Goal: Information Seeking & Learning: Learn about a topic

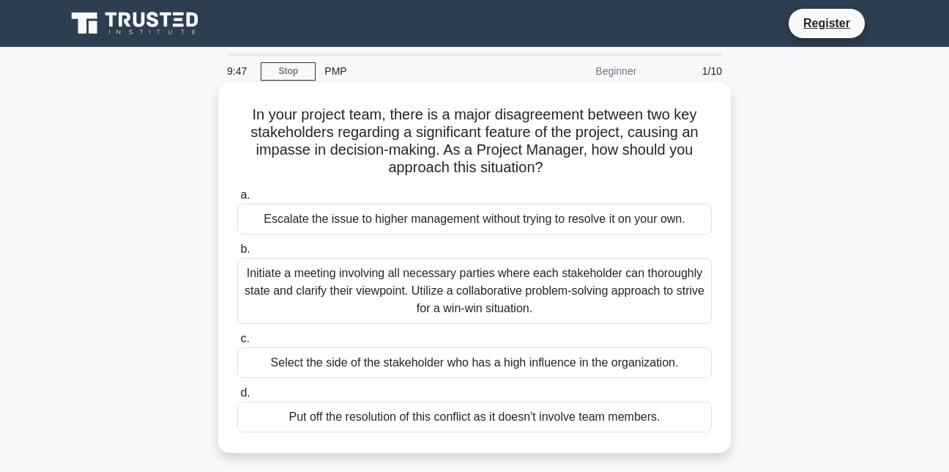
click at [434, 272] on div "Initiate a meeting involving all necessary parties where each stakeholder can t…" at bounding box center [474, 291] width 475 height 66
click at [237, 254] on input "b. Initiate a meeting involving all necessary parties where each stakeholder ca…" at bounding box center [237, 250] width 0 height 10
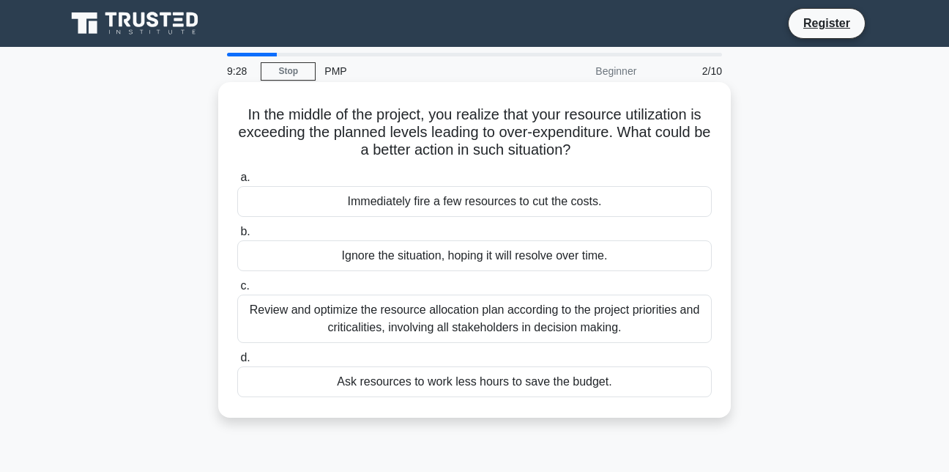
click at [474, 316] on div "Review and optimize the resource allocation plan according to the project prior…" at bounding box center [474, 318] width 475 height 48
click at [237, 291] on input "c. Review and optimize the resource allocation plan according to the project pr…" at bounding box center [237, 286] width 0 height 10
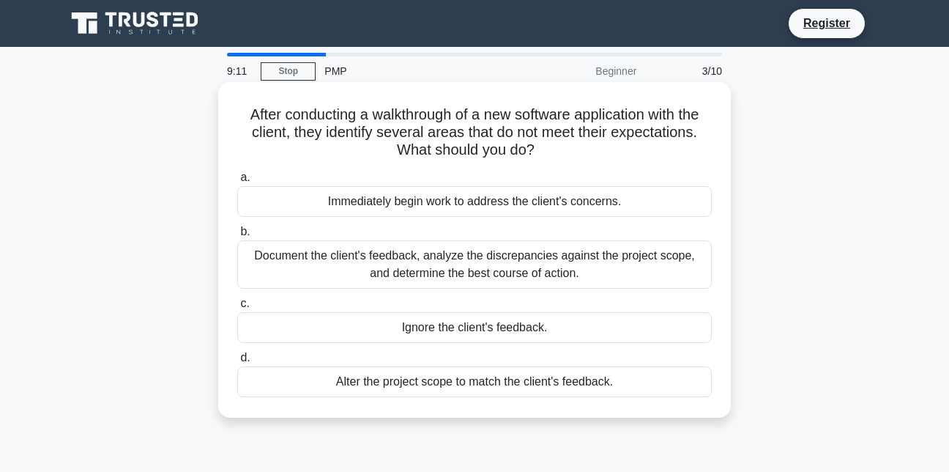
click at [517, 260] on div "Document the client's feedback, analyze the discrepancies against the project s…" at bounding box center [474, 264] width 475 height 48
click at [237, 237] on input "b. Document the client's feedback, analyze the discrepancies against the projec…" at bounding box center [237, 232] width 0 height 10
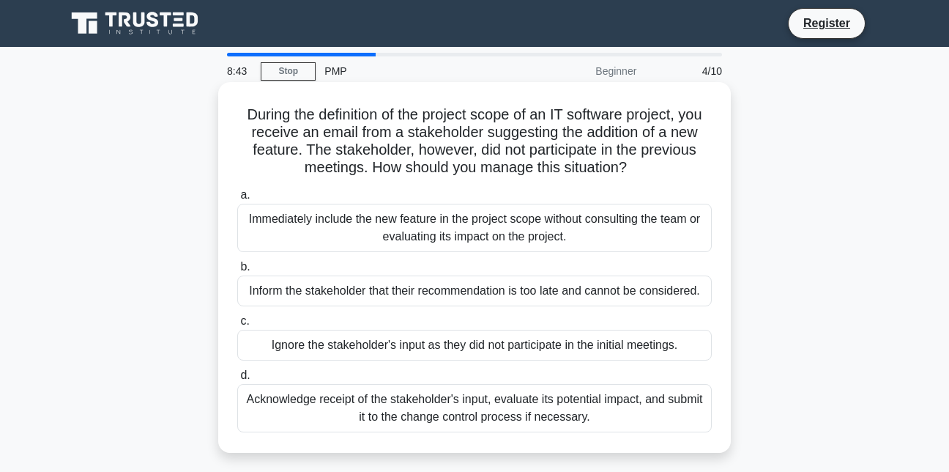
click at [520, 300] on div "Inform the stakeholder that their recommendation is too late and cannot be cons…" at bounding box center [474, 290] width 475 height 31
click at [237, 272] on input "b. Inform the stakeholder that their recommendation is too late and cannot be c…" at bounding box center [237, 267] width 0 height 10
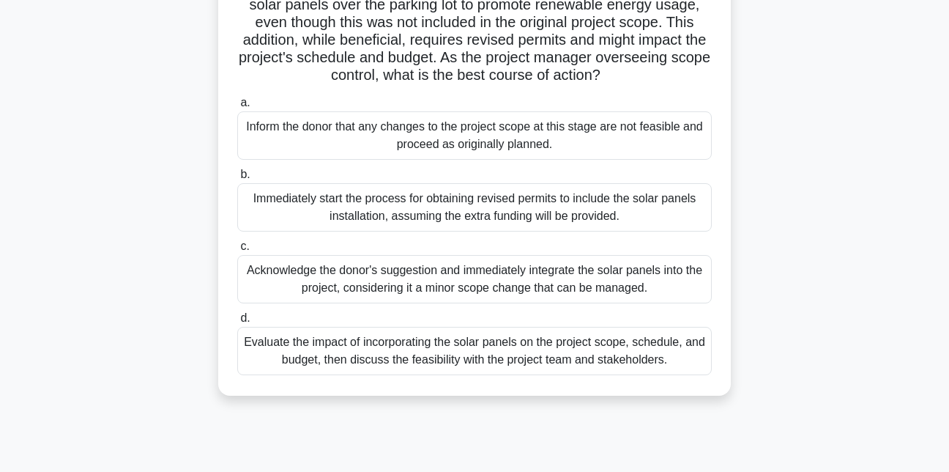
scroll to position [146, 0]
click at [421, 366] on div "Evaluate the impact of incorporating the solar panels on the project scope, sch…" at bounding box center [474, 349] width 475 height 48
click at [237, 321] on input "d. Evaluate the impact of incorporating the solar panels on the project scope, …" at bounding box center [237, 317] width 0 height 10
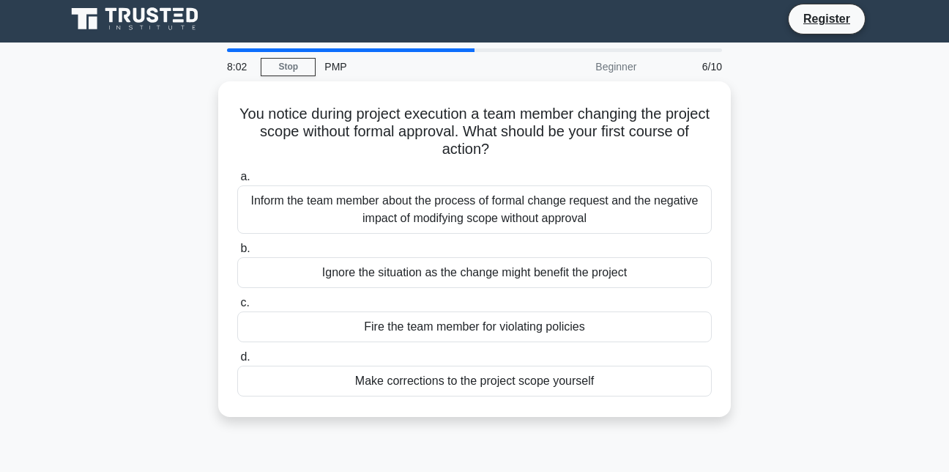
scroll to position [0, 0]
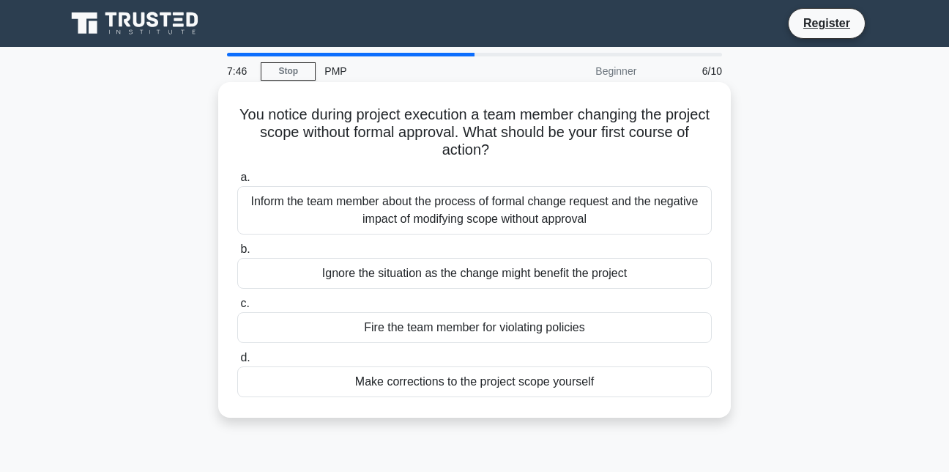
click at [506, 211] on div "Inform the team member about the process of formal change request and the negat…" at bounding box center [474, 210] width 475 height 48
click at [237, 182] on input "a. Inform the team member about the process of formal change request and the ne…" at bounding box center [237, 178] width 0 height 10
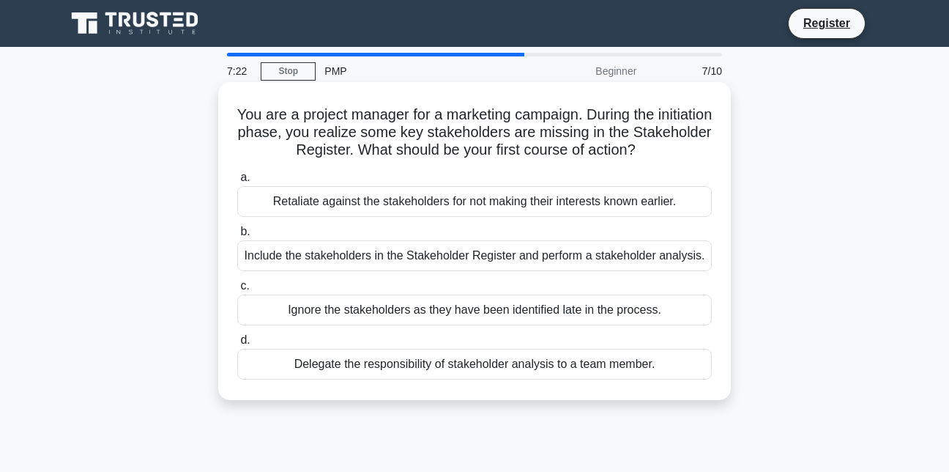
click at [489, 260] on div "Include the stakeholders in the Stakeholder Register and perform a stakeholder …" at bounding box center [474, 255] width 475 height 31
click at [237, 237] on input "b. Include the stakeholders in the Stakeholder Register and perform a stakehold…" at bounding box center [237, 232] width 0 height 10
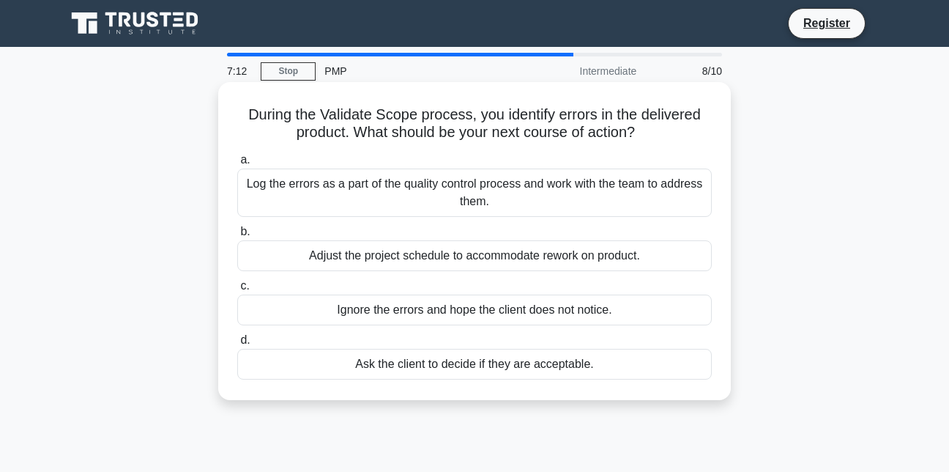
click at [516, 188] on div "Log the errors as a part of the quality control process and work with the team …" at bounding box center [474, 192] width 475 height 48
click at [237, 165] on input "a. Log the errors as a part of the quality control process and work with the te…" at bounding box center [237, 160] width 0 height 10
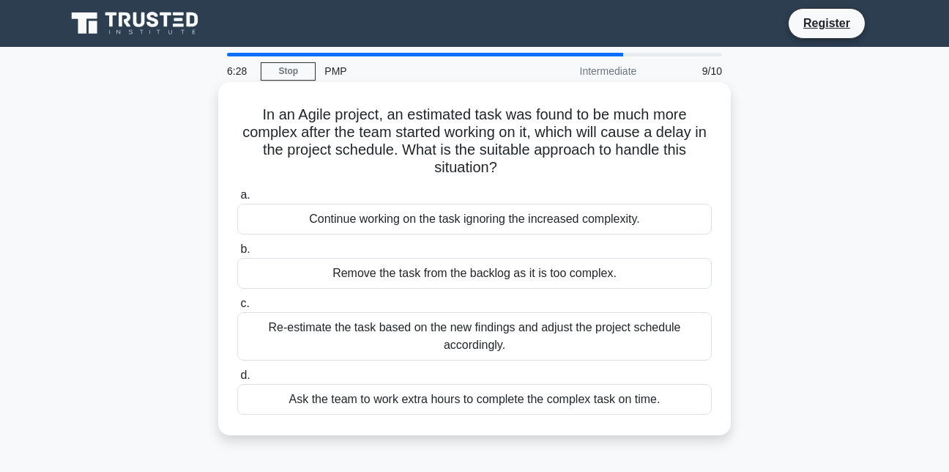
click at [389, 332] on div "Re-estimate the task based on the new findings and adjust the project schedule …" at bounding box center [474, 336] width 475 height 48
click at [237, 308] on input "c. Re-estimate the task based on the new findings and adjust the project schedu…" at bounding box center [237, 304] width 0 height 10
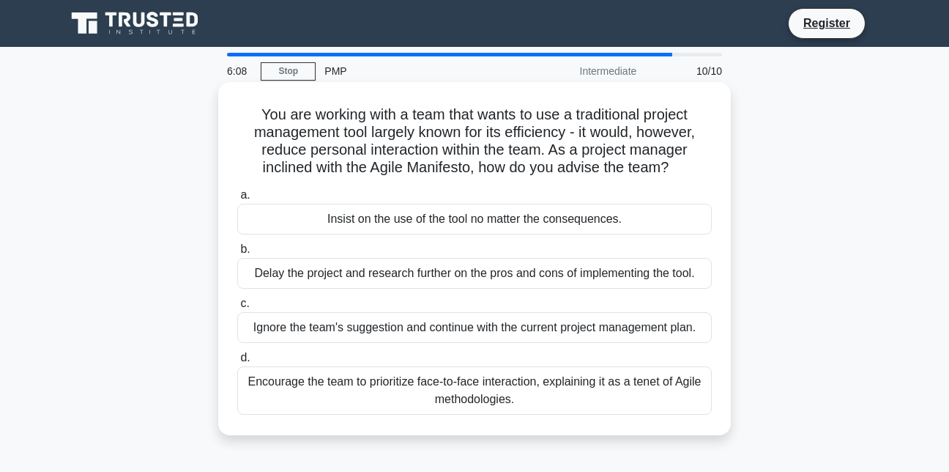
click at [414, 401] on div "Encourage the team to prioritize face-to-face interaction, explaining it as a t…" at bounding box center [474, 390] width 475 height 48
click at [237, 362] on input "d. Encourage the team to prioritize face-to-face interaction, explaining it as …" at bounding box center [237, 358] width 0 height 10
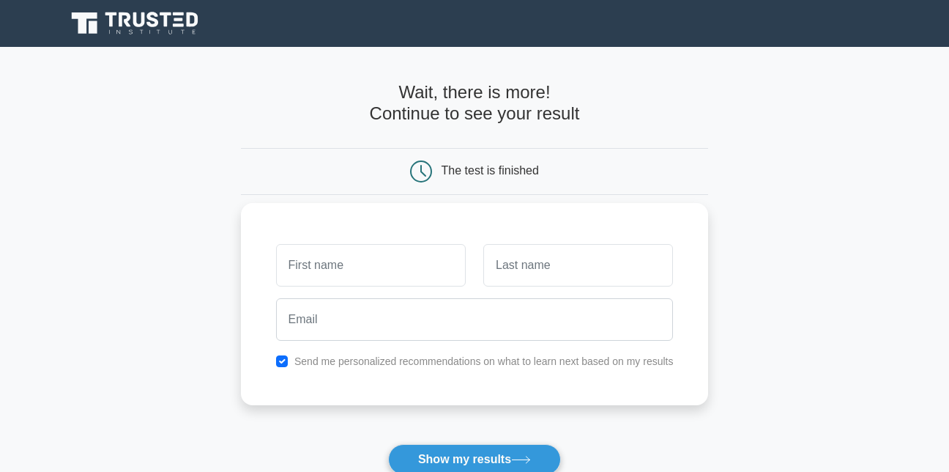
type input "m"
type input "Matidashe"
click at [534, 267] on input "text" at bounding box center [578, 265] width 190 height 42
type input "Shoko"
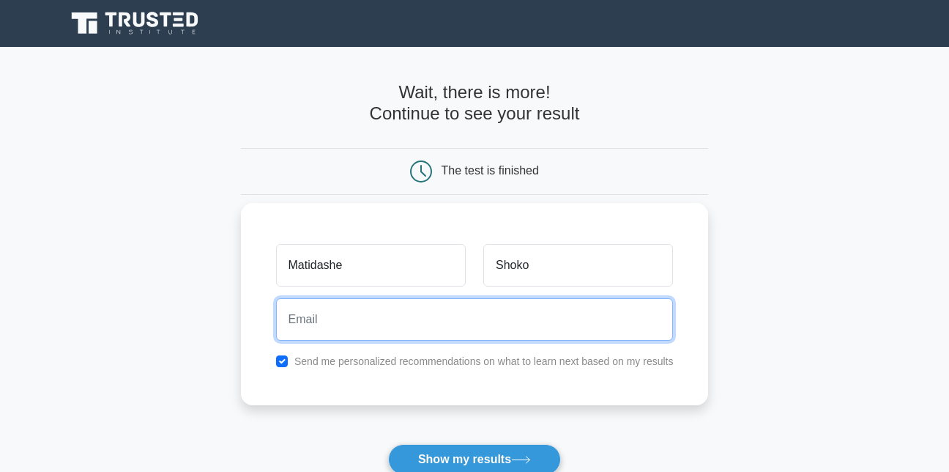
click at [491, 314] on input "email" at bounding box center [475, 319] width 398 height 42
type input "shokomatidaishe@gmail.com"
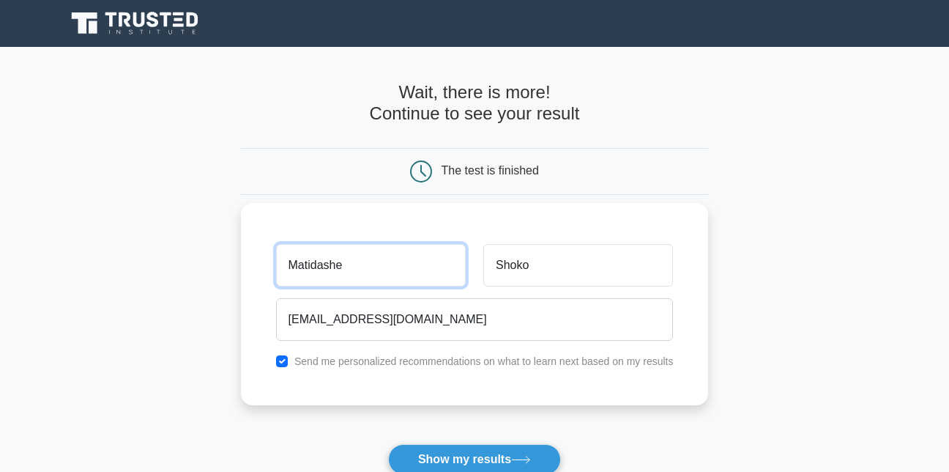
click at [323, 267] on input "Matidashe" at bounding box center [371, 265] width 190 height 42
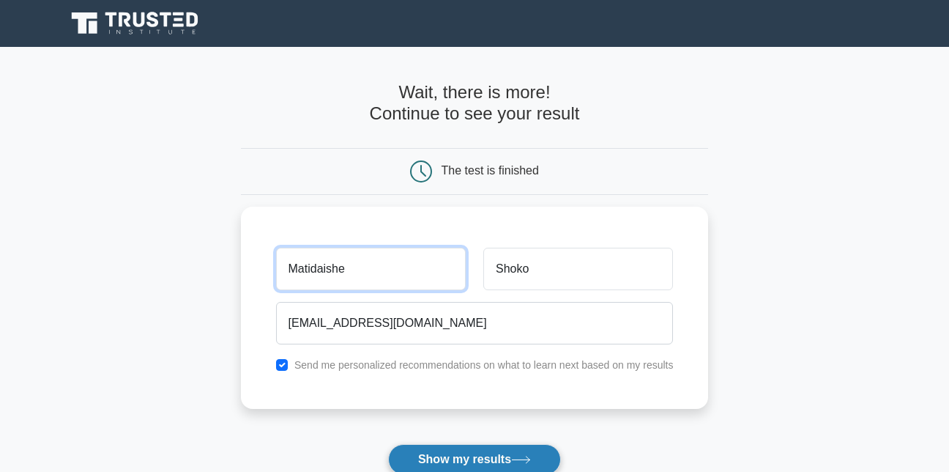
type input "Matidaishe"
click at [481, 461] on button "Show my results" at bounding box center [474, 459] width 173 height 31
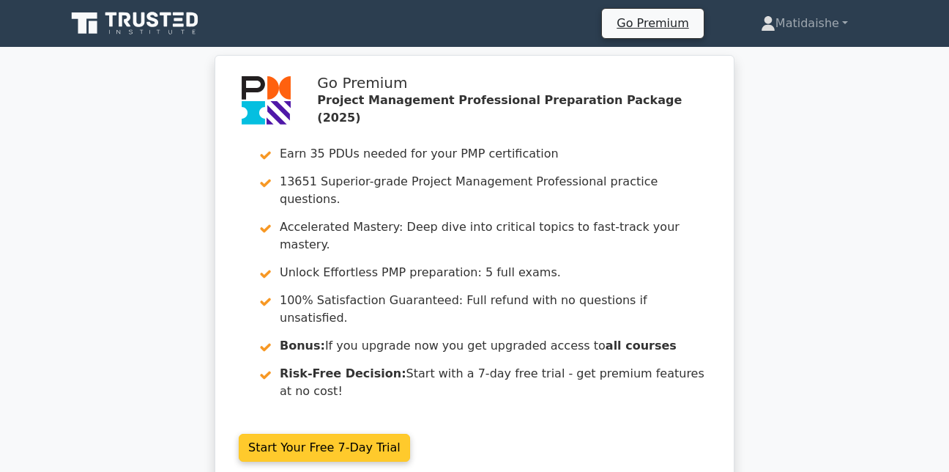
click at [283, 434] on link "Start Your Free 7-Day Trial" at bounding box center [324, 448] width 171 height 28
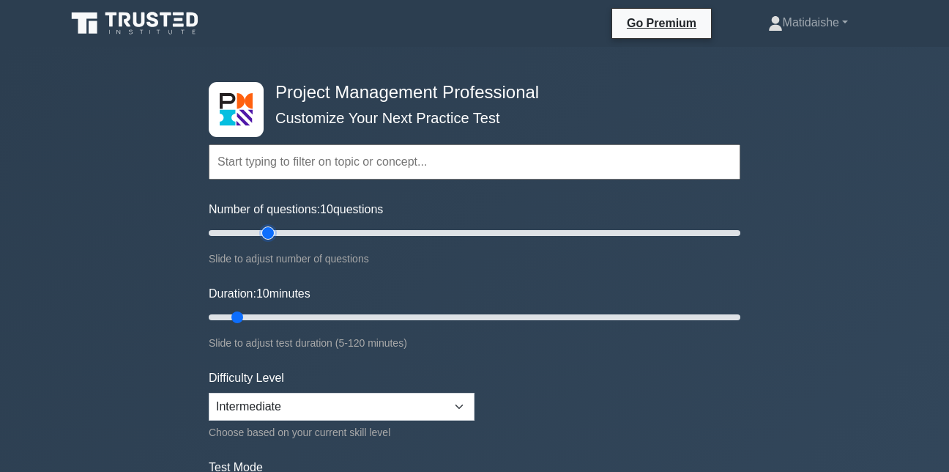
click at [266, 234] on input "Number of questions: 10 questions" at bounding box center [475, 233] width 532 height 18
click at [341, 228] on input "Number of questions: 55 questions" at bounding box center [475, 233] width 532 height 18
click at [313, 231] on input "Number of questions: 55 questions" at bounding box center [475, 233] width 532 height 18
click at [319, 232] on input "Number of questions: 45 questions" at bounding box center [475, 233] width 532 height 18
type input "50"
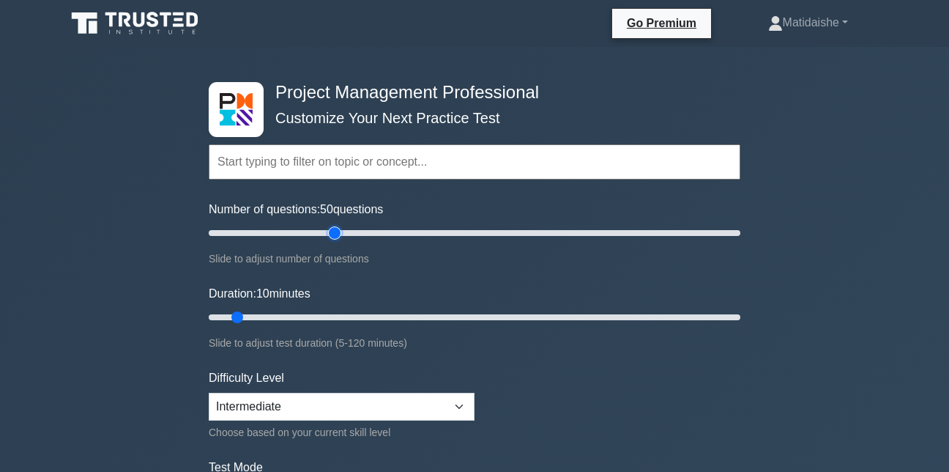
click at [332, 232] on input "Number of questions: 50 questions" at bounding box center [475, 233] width 532 height 18
click at [297, 319] on input "Duration: 25 minutes" at bounding box center [475, 317] width 532 height 18
click at [316, 319] on input "Duration: 25 minutes" at bounding box center [475, 317] width 532 height 18
click at [328, 319] on input "Duration: 30 minutes" at bounding box center [475, 317] width 532 height 18
click at [337, 319] on input "Duration: 30 minutes" at bounding box center [475, 317] width 532 height 18
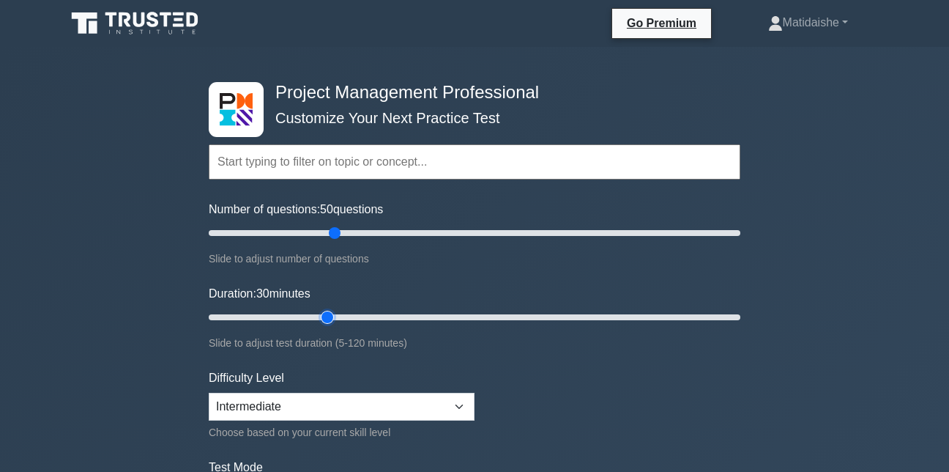
click at [337, 319] on input "Duration: 30 minutes" at bounding box center [475, 317] width 532 height 18
click at [337, 315] on input "Duration: 30 minutes" at bounding box center [475, 317] width 532 height 18
click at [347, 316] on input "Duration: 35 minutes" at bounding box center [475, 317] width 532 height 18
click at [370, 317] on input "Duration: 40 minutes" at bounding box center [475, 317] width 532 height 18
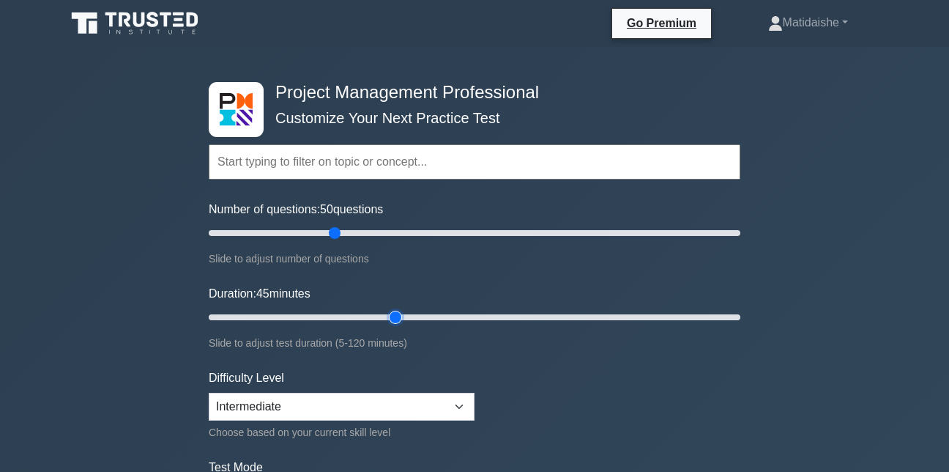
click at [388, 316] on input "Duration: 45 minutes" at bounding box center [475, 317] width 532 height 18
click at [411, 313] on input "Duration: 50 minutes" at bounding box center [475, 317] width 532 height 18
click at [431, 313] on input "Duration: 55 minutes" at bounding box center [475, 317] width 532 height 18
click at [450, 313] on input "Duration: 55 minutes" at bounding box center [475, 317] width 532 height 18
click at [452, 314] on input "Duration: 55 minutes" at bounding box center [475, 317] width 532 height 18
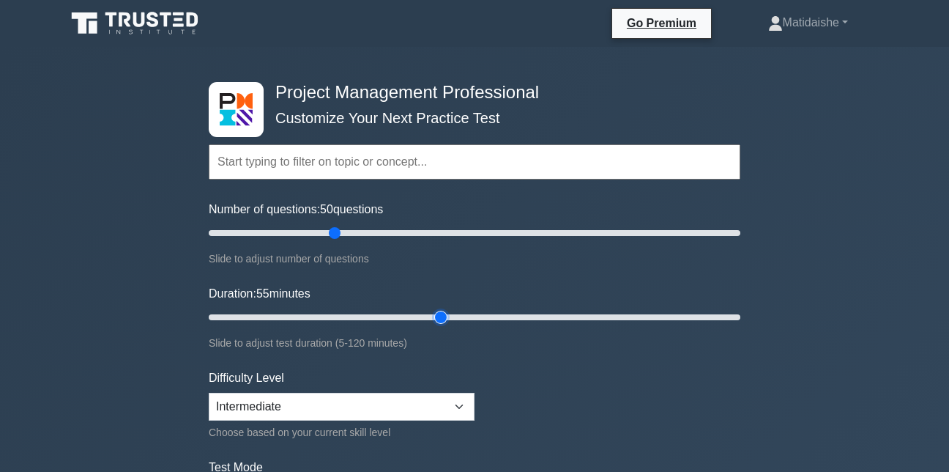
click at [452, 314] on input "Duration: 55 minutes" at bounding box center [475, 317] width 532 height 18
type input "60"
click at [459, 314] on input "Duration: 60 minutes" at bounding box center [475, 317] width 532 height 18
click at [462, 399] on select "Beginner Intermediate Expert" at bounding box center [342, 407] width 266 height 28
select select "beginner"
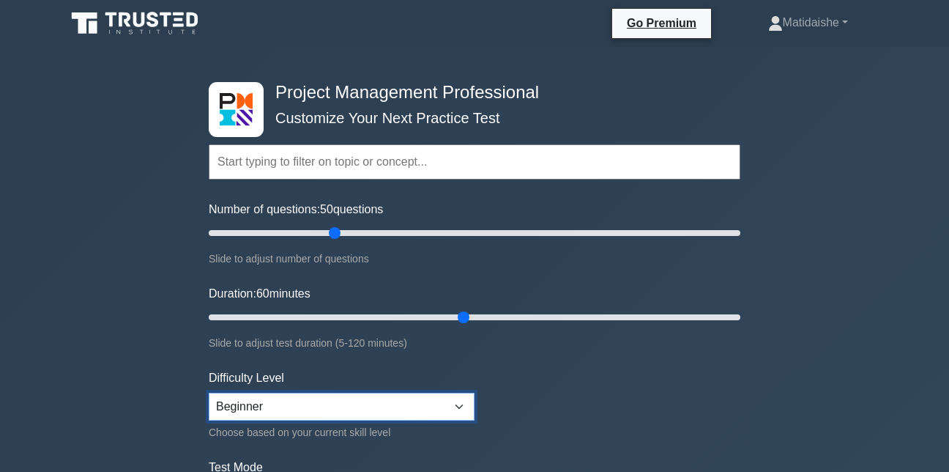
click at [209, 393] on select "Beginner Intermediate Expert" at bounding box center [342, 407] width 266 height 28
click at [332, 163] on input "text" at bounding box center [475, 161] width 532 height 35
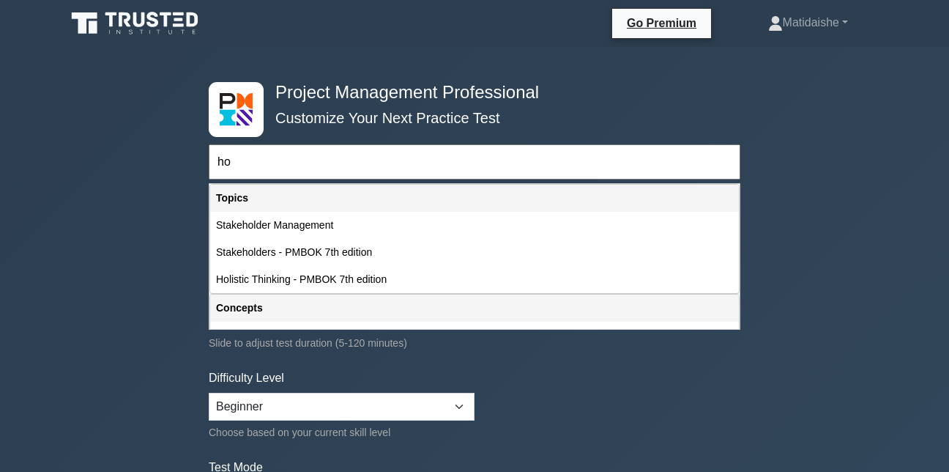
type input "h"
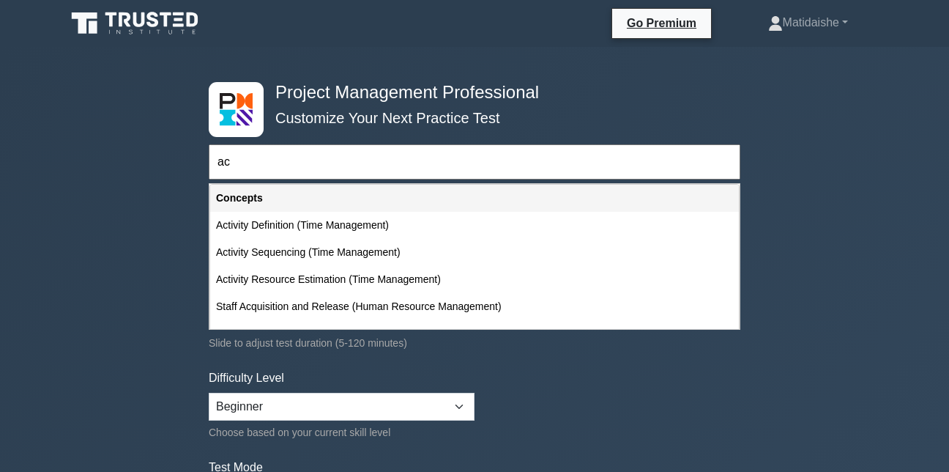
type input "a"
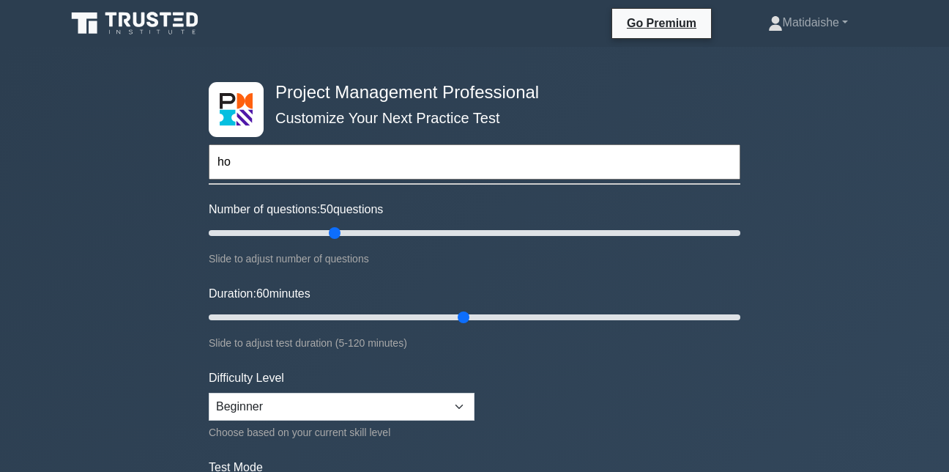
type input "h"
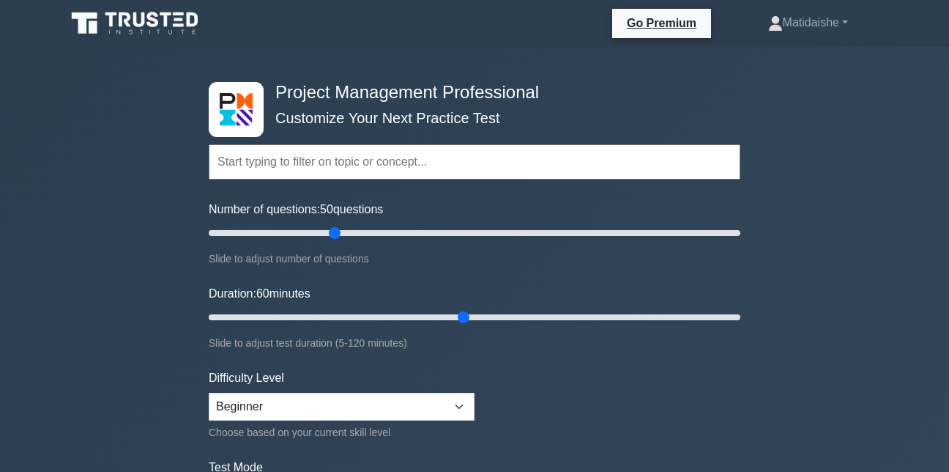
type input "b"
type input "c"
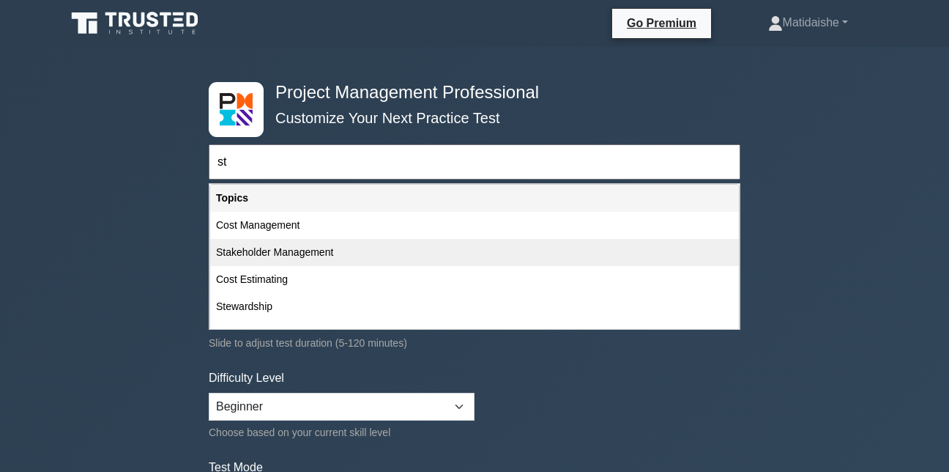
click at [358, 239] on div "Stakeholder Management" at bounding box center [474, 252] width 529 height 27
type input "Stakeholder Management"
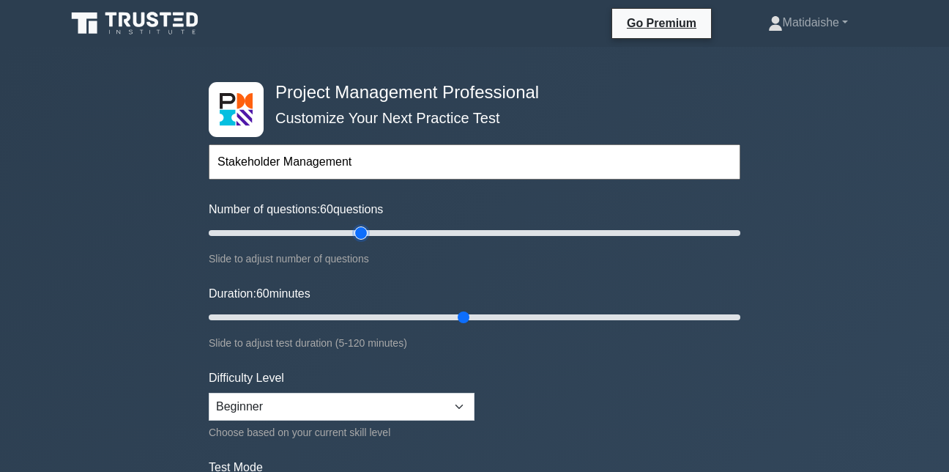
type input "60"
click at [358, 239] on input "Number of questions: 60 questions" at bounding box center [475, 233] width 532 height 18
click at [308, 174] on input "text" at bounding box center [475, 161] width 532 height 35
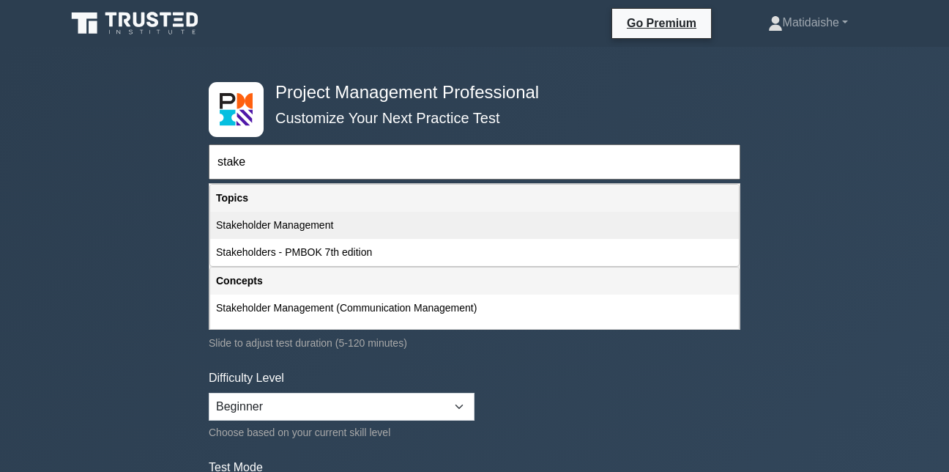
click at [308, 226] on div "Stakeholder Management" at bounding box center [474, 225] width 529 height 27
type input "Stakeholder Management"
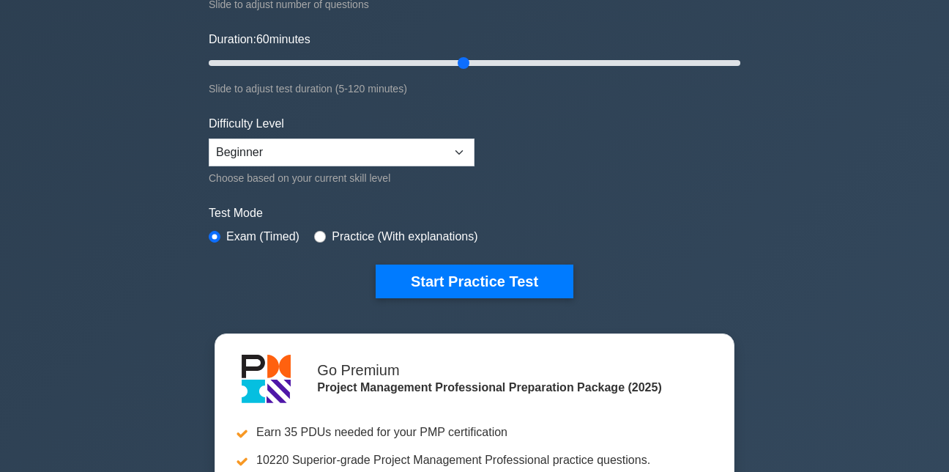
scroll to position [264, 0]
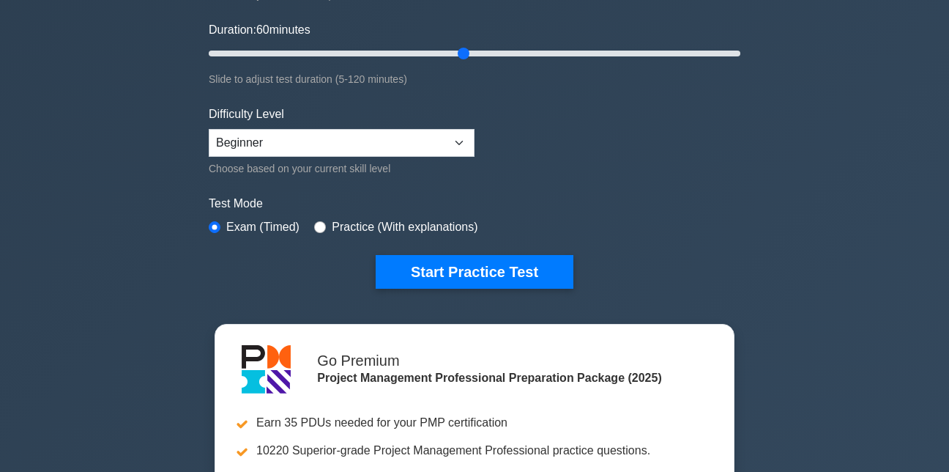
click at [382, 227] on label "Practice (With explanations)" at bounding box center [405, 227] width 146 height 18
click at [317, 229] on input "radio" at bounding box center [320, 227] width 12 height 12
radio input "true"
click at [217, 225] on input "radio" at bounding box center [215, 227] width 12 height 12
radio input "true"
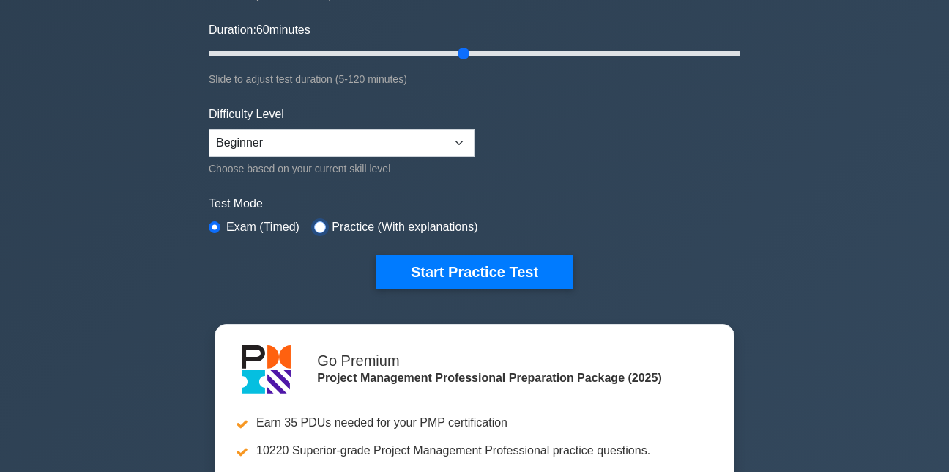
click at [319, 229] on input "radio" at bounding box center [320, 227] width 12 height 12
radio input "true"
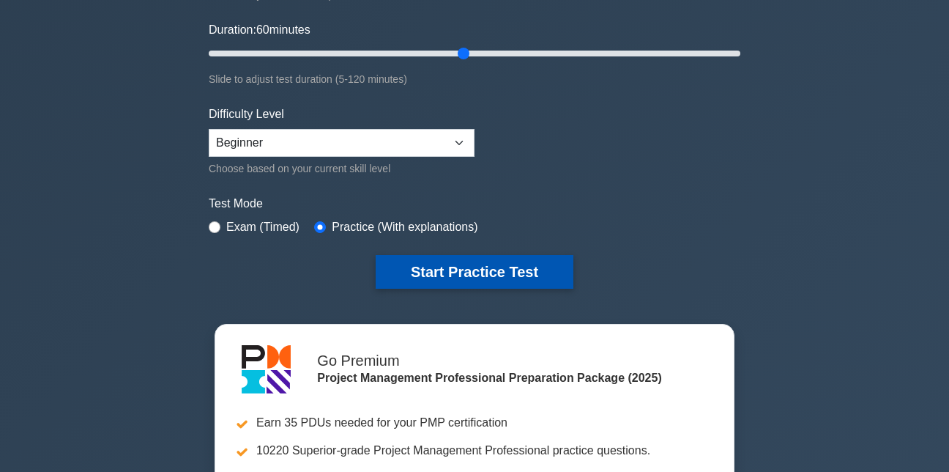
click at [439, 263] on button "Start Practice Test" at bounding box center [475, 272] width 198 height 34
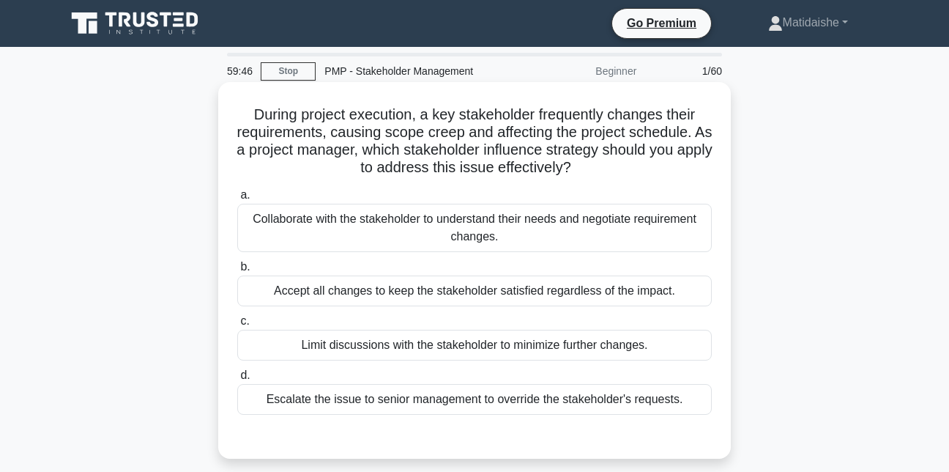
click at [464, 232] on div "Collaborate with the stakeholder to understand their needs and negotiate requir…" at bounding box center [474, 228] width 475 height 48
click at [237, 200] on input "a. Collaborate with the stakeholder to understand their needs and negotiate req…" at bounding box center [237, 195] width 0 height 10
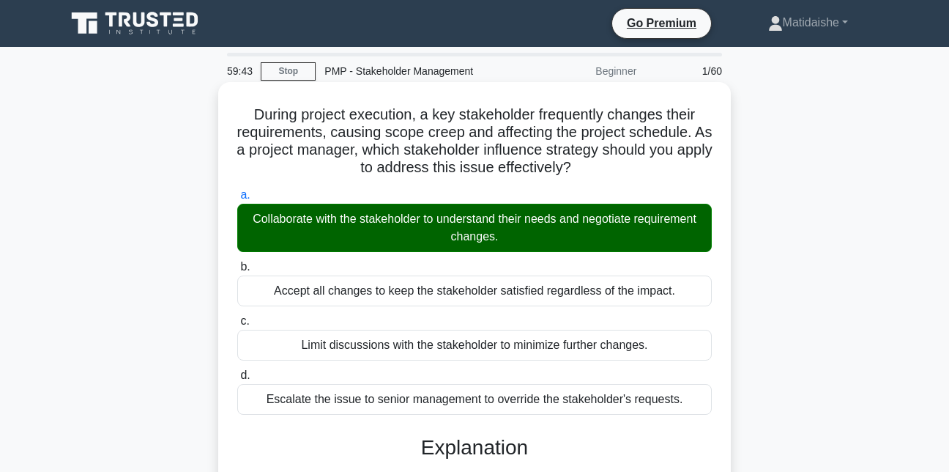
click at [237, 262] on input "b. Accept all changes to keep the stakeholder satisfied regardless of the impac…" at bounding box center [237, 267] width 0 height 10
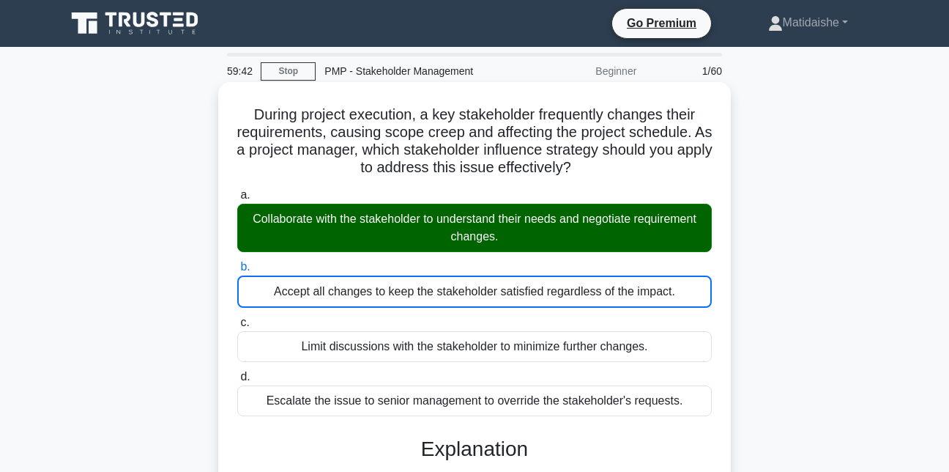
click at [237, 318] on input "c. Limit discussions with the stakeholder to minimize further changes." at bounding box center [237, 323] width 0 height 10
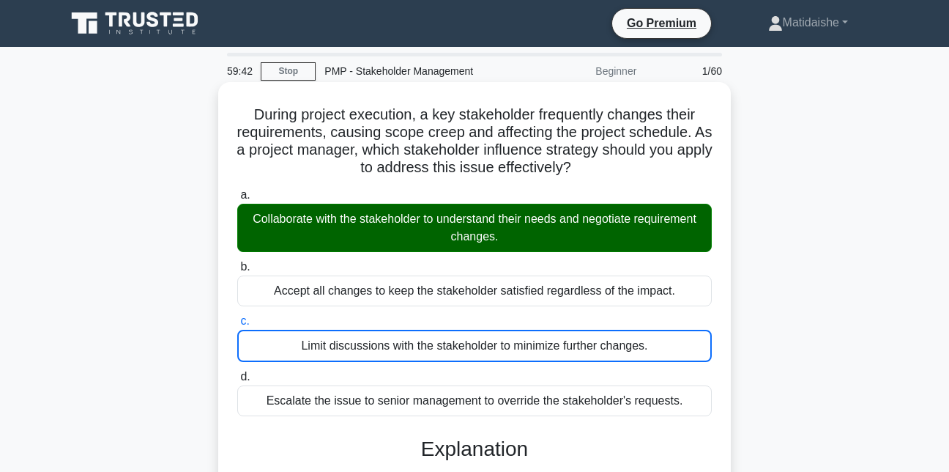
click at [237, 372] on input "d. Escalate the issue to senior management to override the stakeholder's reques…" at bounding box center [237, 377] width 0 height 10
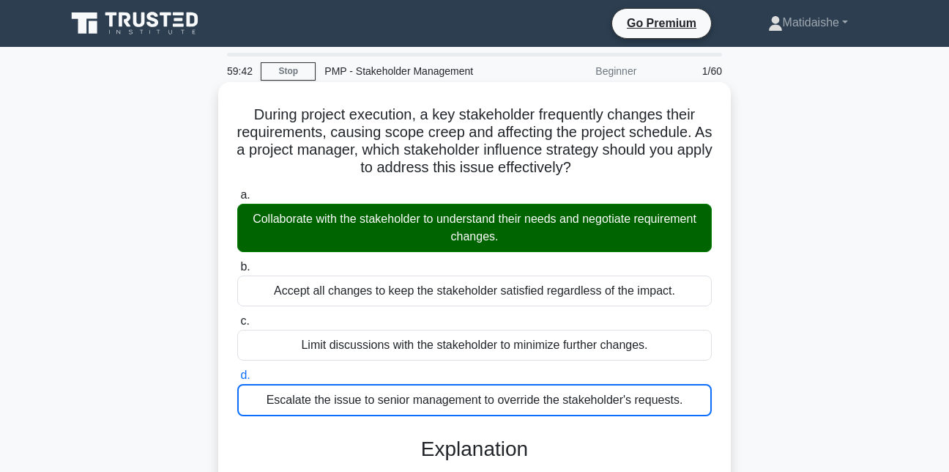
click at [237, 190] on input "a. Collaborate with the stakeholder to understand their needs and negotiate req…" at bounding box center [237, 195] width 0 height 10
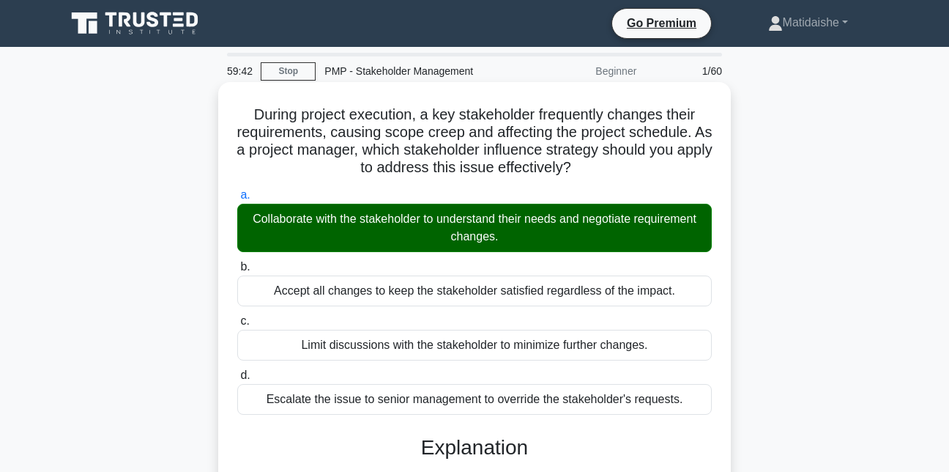
click at [237, 262] on input "b. Accept all changes to keep the stakeholder satisfied regardless of the impac…" at bounding box center [237, 267] width 0 height 10
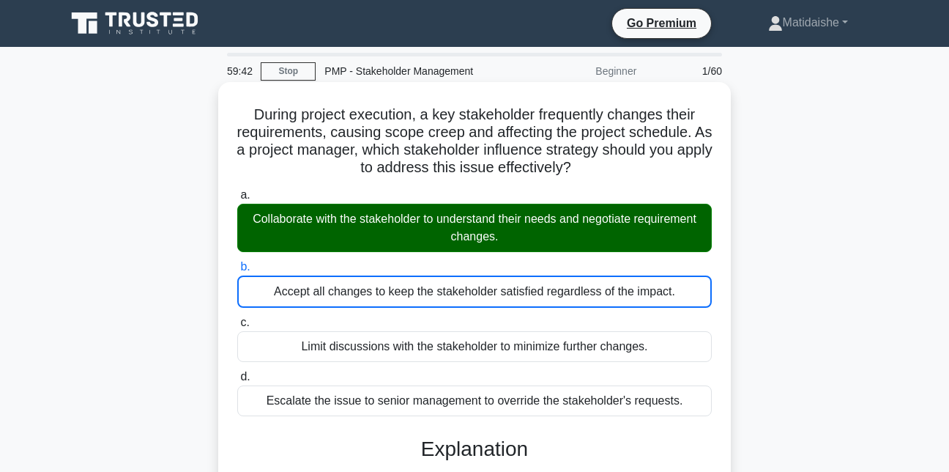
click at [237, 318] on input "c. Limit discussions with the stakeholder to minimize further changes." at bounding box center [237, 323] width 0 height 10
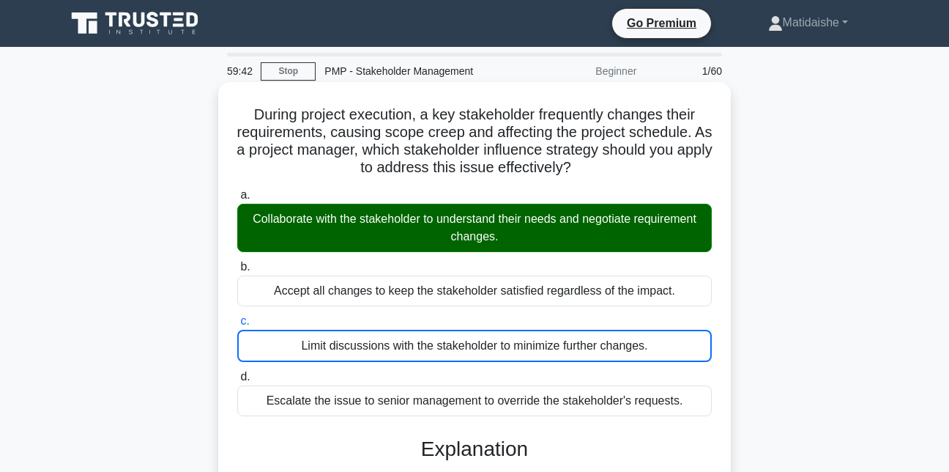
click at [237, 372] on input "d. Escalate the issue to senior management to override the stakeholder's reques…" at bounding box center [237, 377] width 0 height 10
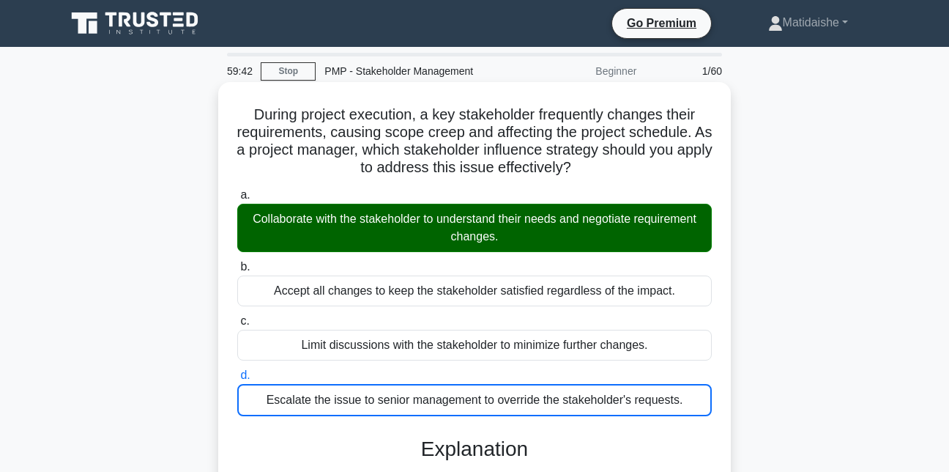
click at [237, 190] on input "a. Collaborate with the stakeholder to understand their needs and negotiate req…" at bounding box center [237, 195] width 0 height 10
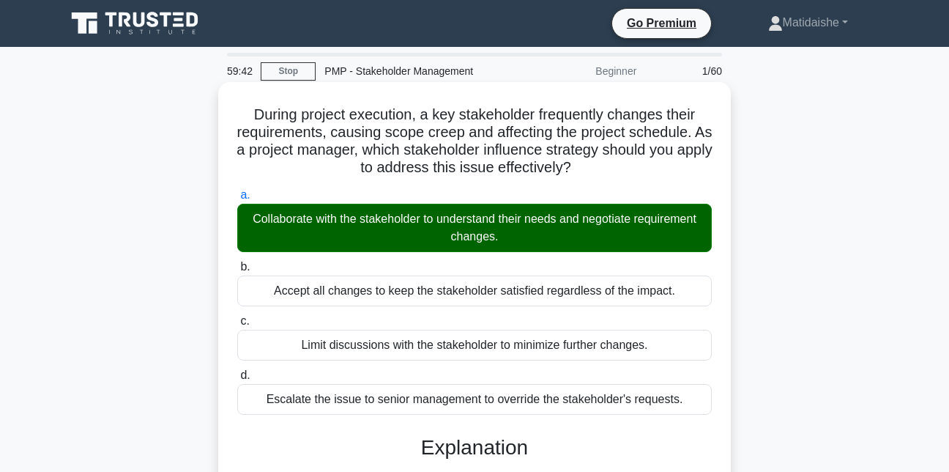
click at [237, 262] on input "b. Accept all changes to keep the stakeholder satisfied regardless of the impac…" at bounding box center [237, 267] width 0 height 10
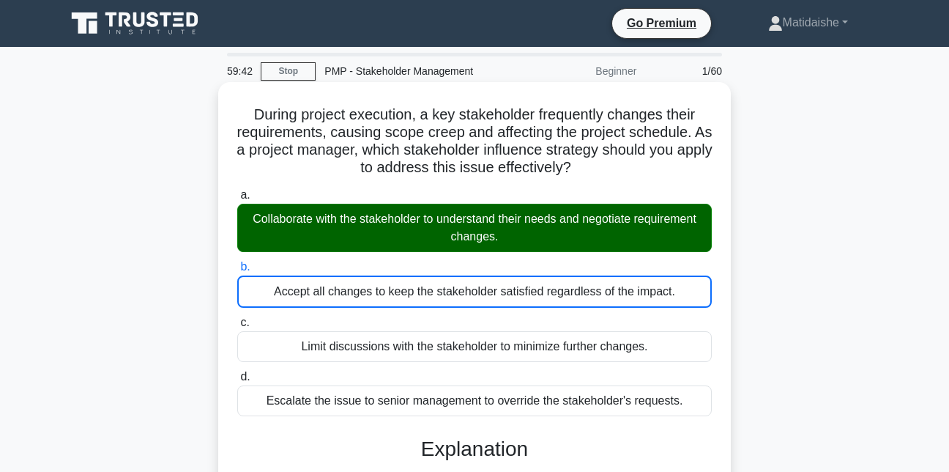
click at [237, 318] on input "c. Limit discussions with the stakeholder to minimize further changes." at bounding box center [237, 323] width 0 height 10
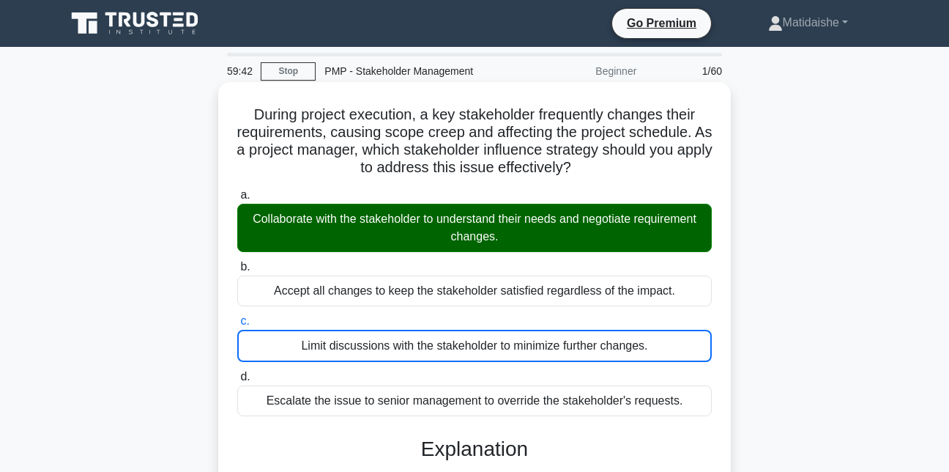
click at [237, 372] on input "d. Escalate the issue to senior management to override the stakeholder's reques…" at bounding box center [237, 377] width 0 height 10
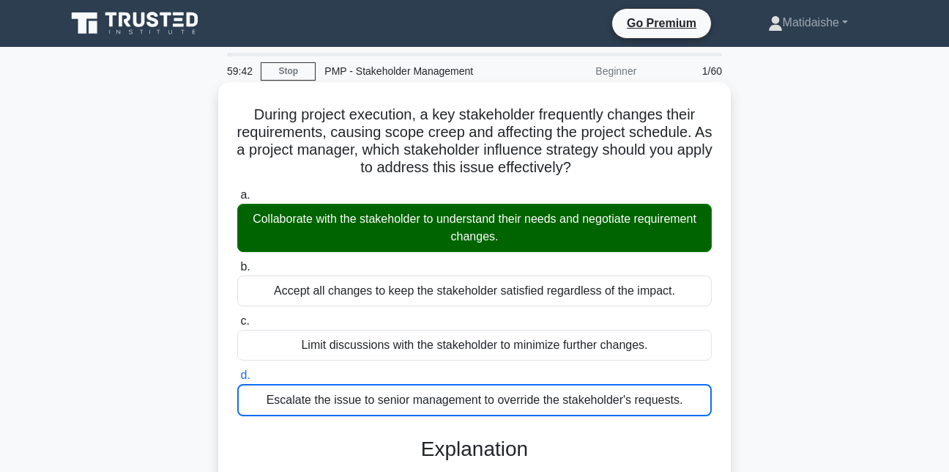
click at [237, 190] on input "a. Collaborate with the stakeholder to understand their needs and negotiate req…" at bounding box center [237, 195] width 0 height 10
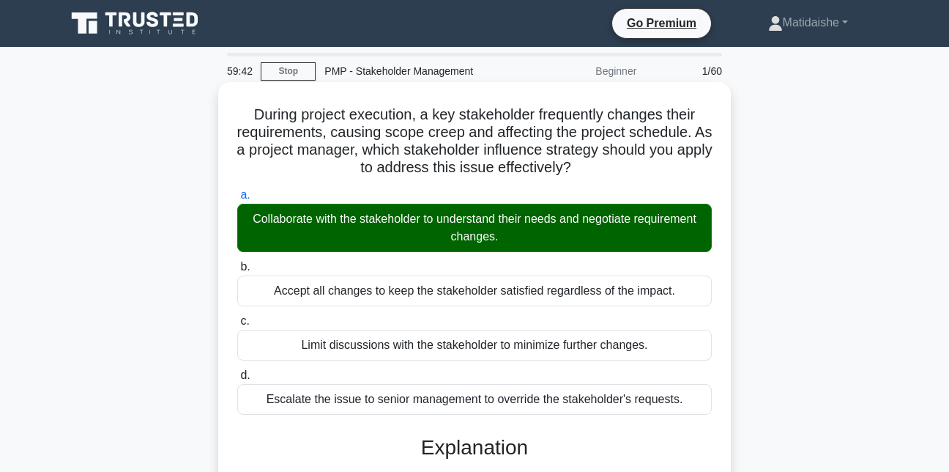
click at [237, 262] on input "b. Accept all changes to keep the stakeholder satisfied regardless of the impac…" at bounding box center [237, 267] width 0 height 10
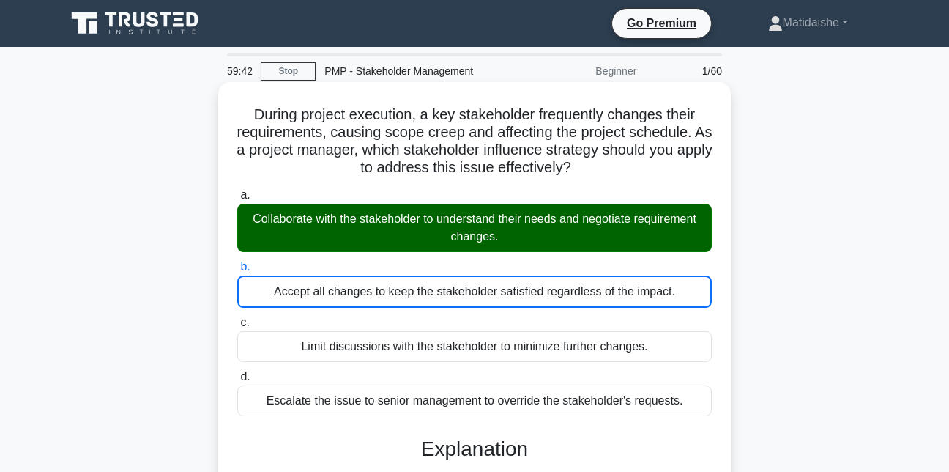
click at [237, 318] on input "c. Limit discussions with the stakeholder to minimize further changes." at bounding box center [237, 323] width 0 height 10
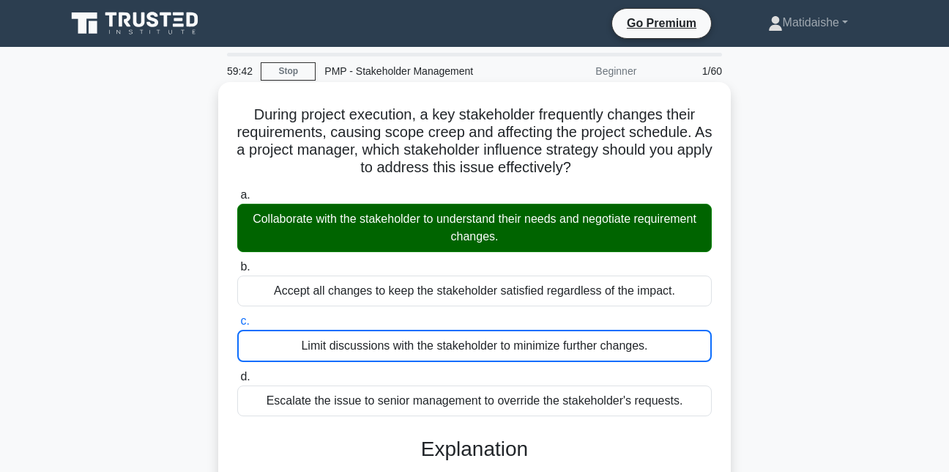
click at [237, 372] on input "d. Escalate the issue to senior management to override the stakeholder's reques…" at bounding box center [237, 377] width 0 height 10
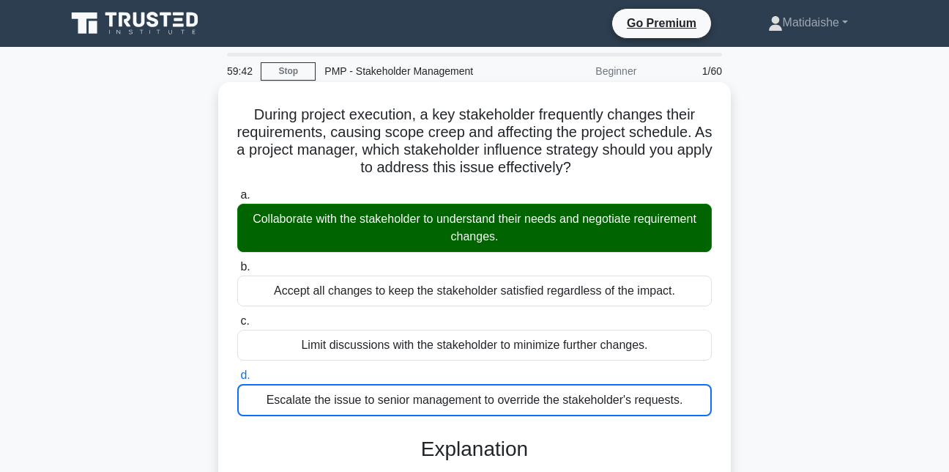
click at [237, 190] on input "a. Collaborate with the stakeholder to understand their needs and negotiate req…" at bounding box center [237, 195] width 0 height 10
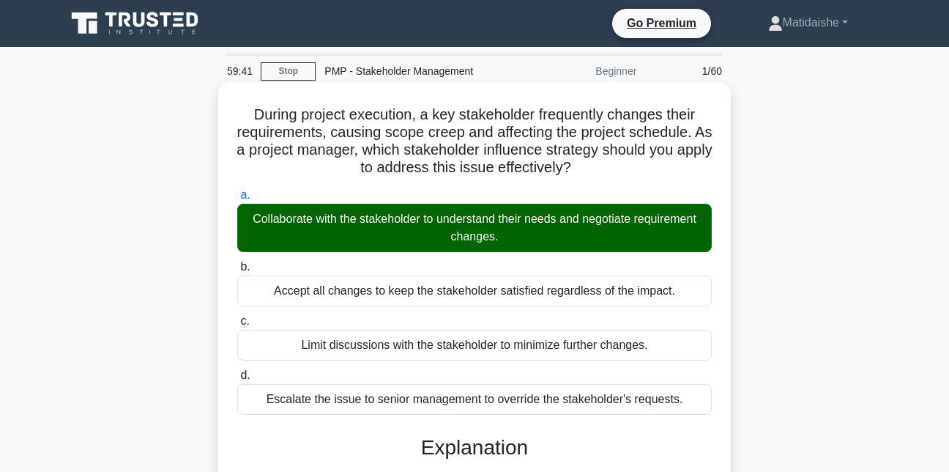
click at [237, 262] on input "b. Accept all changes to keep the stakeholder satisfied regardless of the impac…" at bounding box center [237, 267] width 0 height 10
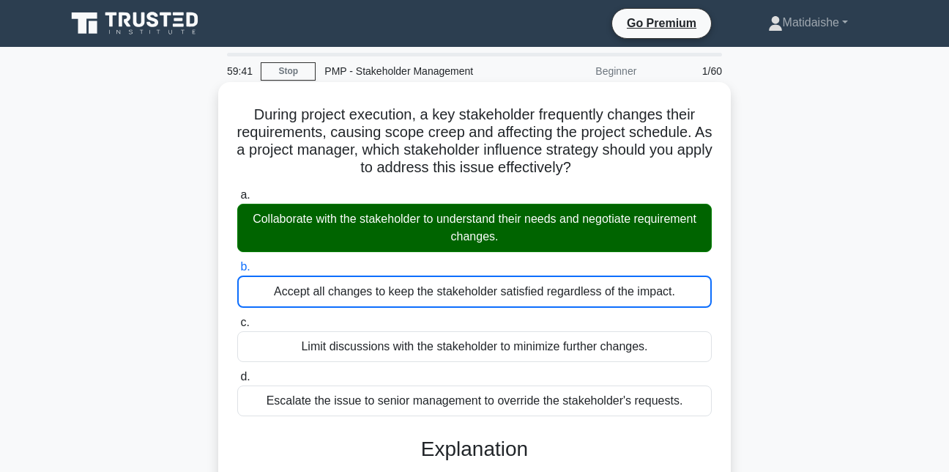
click at [237, 318] on input "c. Limit discussions with the stakeholder to minimize further changes." at bounding box center [237, 323] width 0 height 10
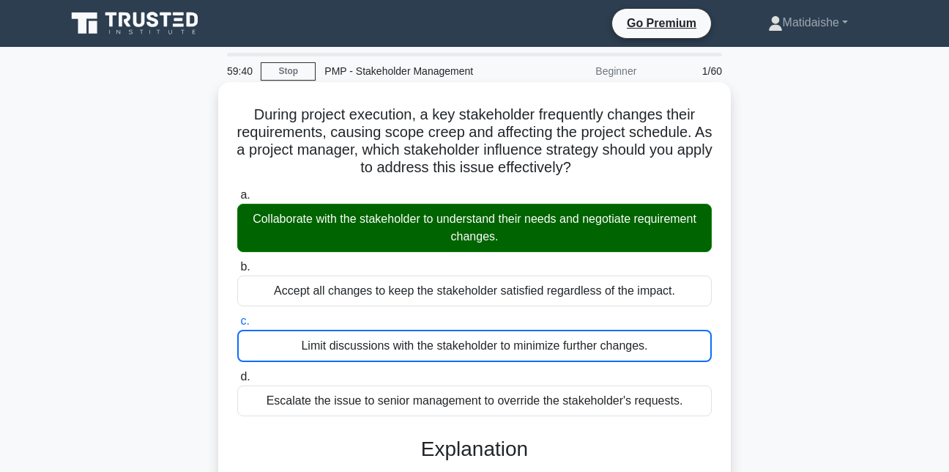
click at [237, 372] on input "d. Escalate the issue to senior management to override the stakeholder's reques…" at bounding box center [237, 377] width 0 height 10
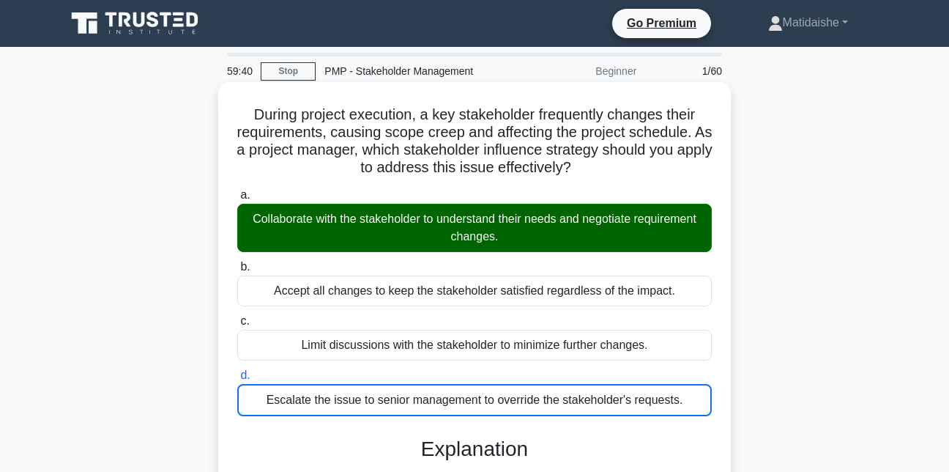
click at [237, 190] on input "a. Collaborate with the stakeholder to understand their needs and negotiate req…" at bounding box center [237, 195] width 0 height 10
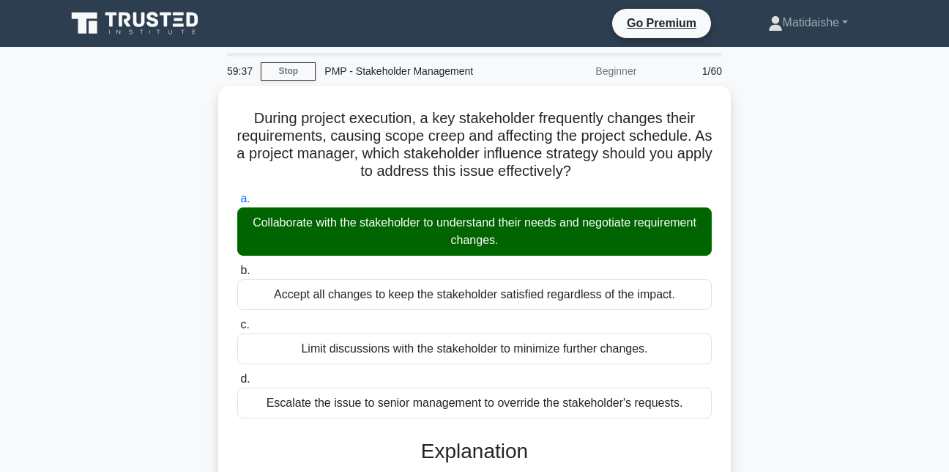
scroll to position [362, 0]
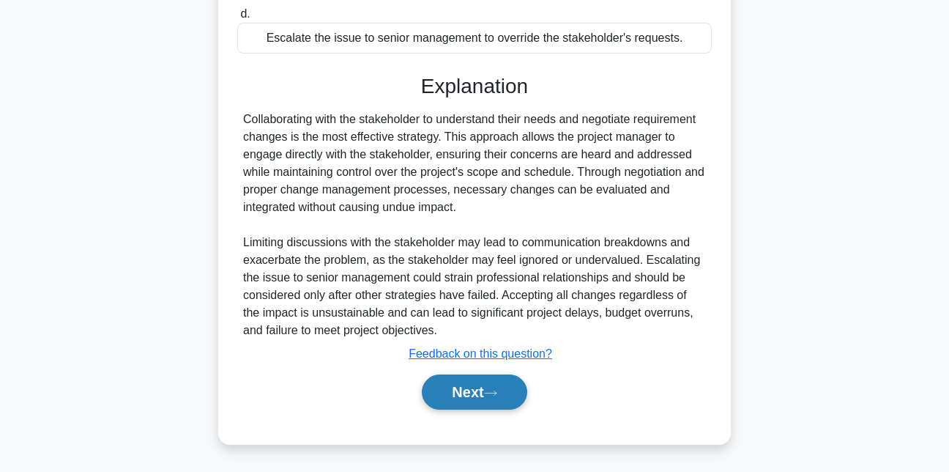
click at [499, 409] on button "Next" at bounding box center [474, 391] width 105 height 35
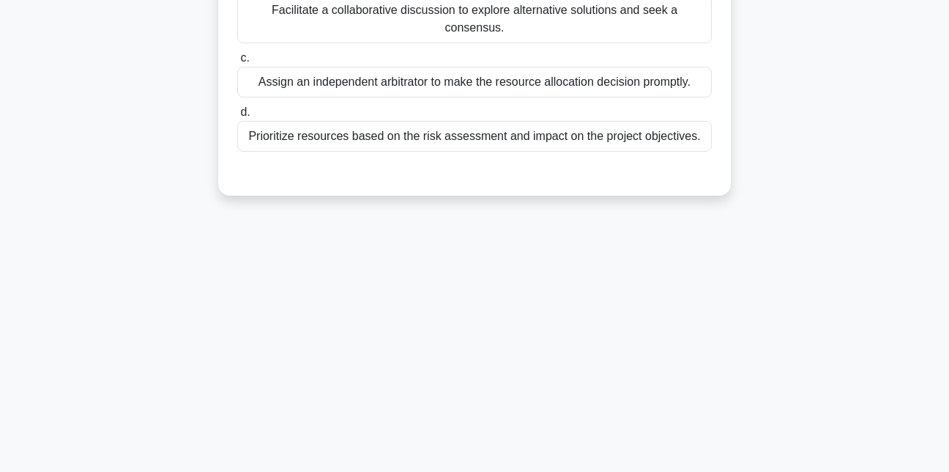
scroll to position [0, 0]
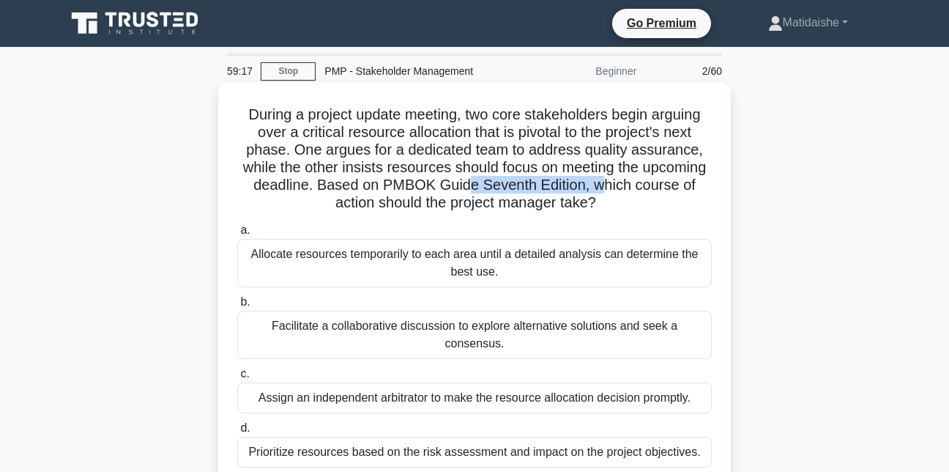
drag, startPoint x: 603, startPoint y: 182, endPoint x: 463, endPoint y: 182, distance: 139.9
click at [463, 182] on h5 "During a project update meeting, two core stakeholders begin arguing over a cri…" at bounding box center [474, 158] width 477 height 107
click at [519, 338] on div "Facilitate a collaborative discussion to explore alternative solutions and seek…" at bounding box center [474, 334] width 475 height 48
click at [237, 307] on input "b. Facilitate a collaborative discussion to explore alternative solutions and s…" at bounding box center [237, 302] width 0 height 10
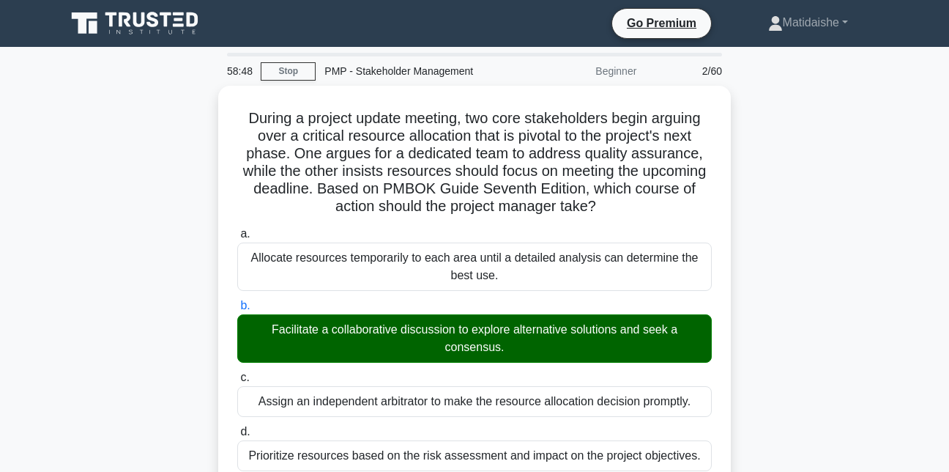
scroll to position [412, 0]
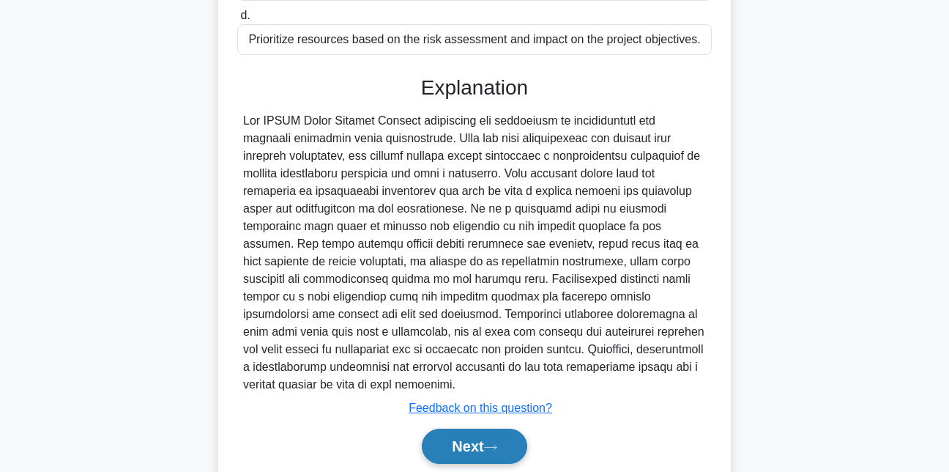
click at [468, 436] on button "Next" at bounding box center [474, 445] width 105 height 35
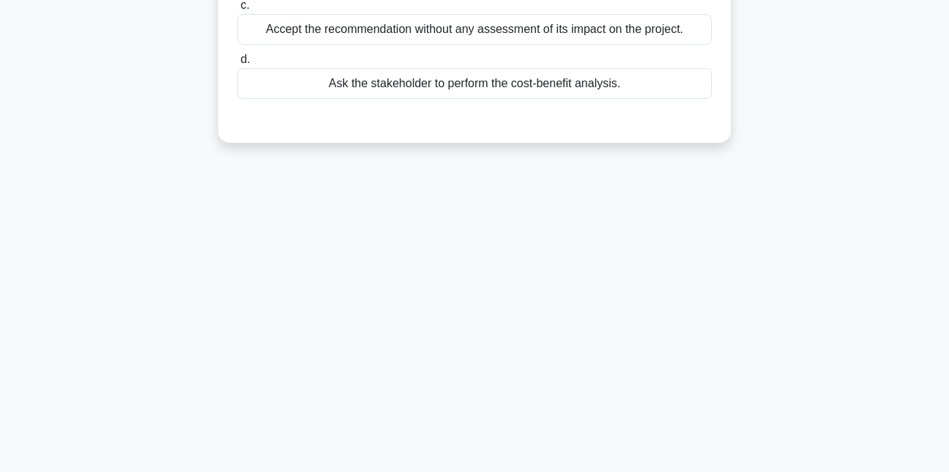
scroll to position [0, 0]
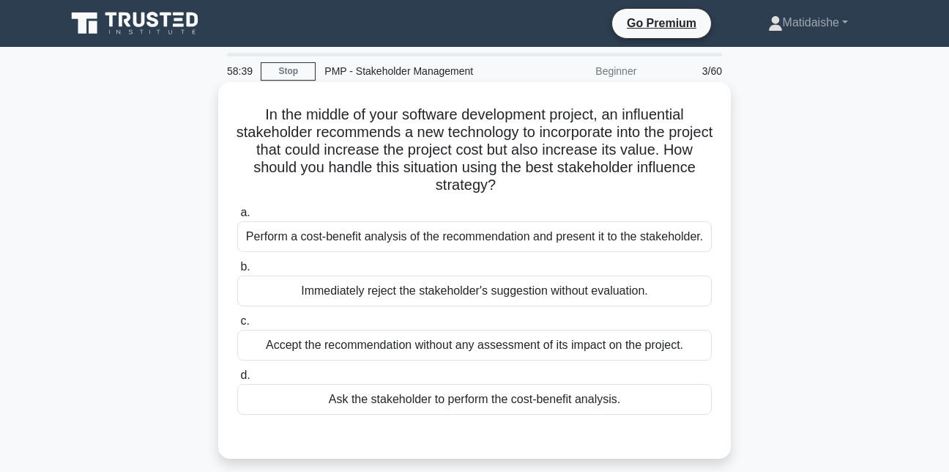
click at [532, 131] on h5 "In the middle of your software development project, an influential stakeholder …" at bounding box center [474, 149] width 477 height 89
click at [464, 231] on div "Perform a cost-benefit analysis of the recommendation and present it to the sta…" at bounding box center [474, 236] width 475 height 31
click at [237, 217] on input "a. Perform a cost-benefit analysis of the recommendation and present it to the …" at bounding box center [237, 213] width 0 height 10
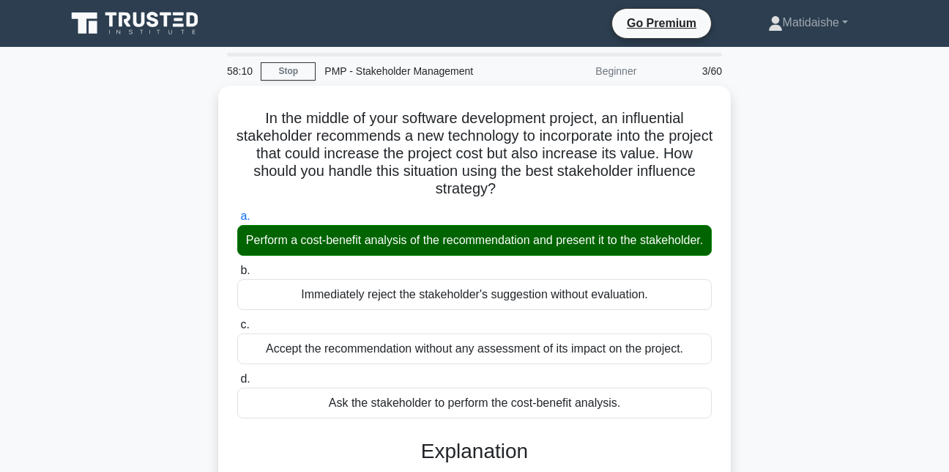
scroll to position [362, 0]
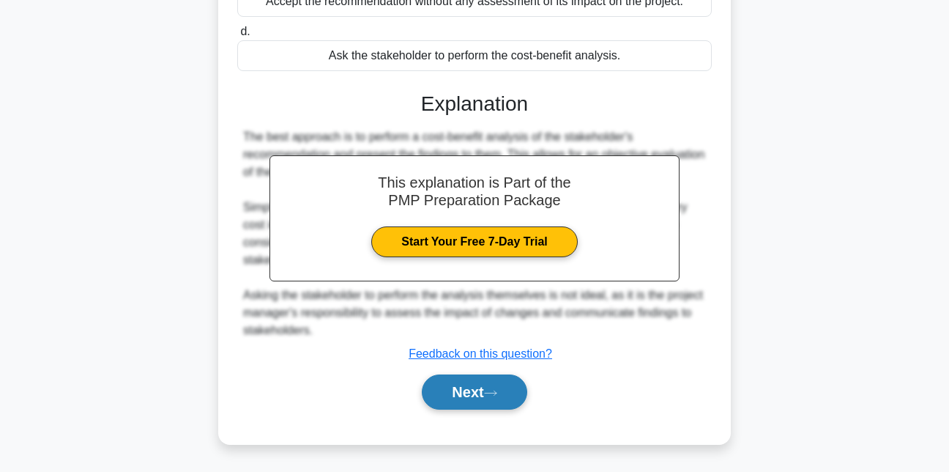
click at [503, 403] on button "Next" at bounding box center [474, 391] width 105 height 35
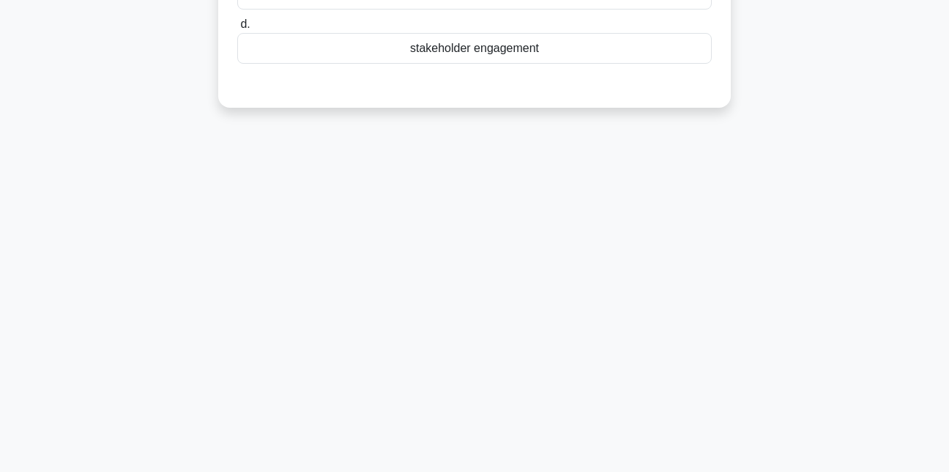
scroll to position [0, 0]
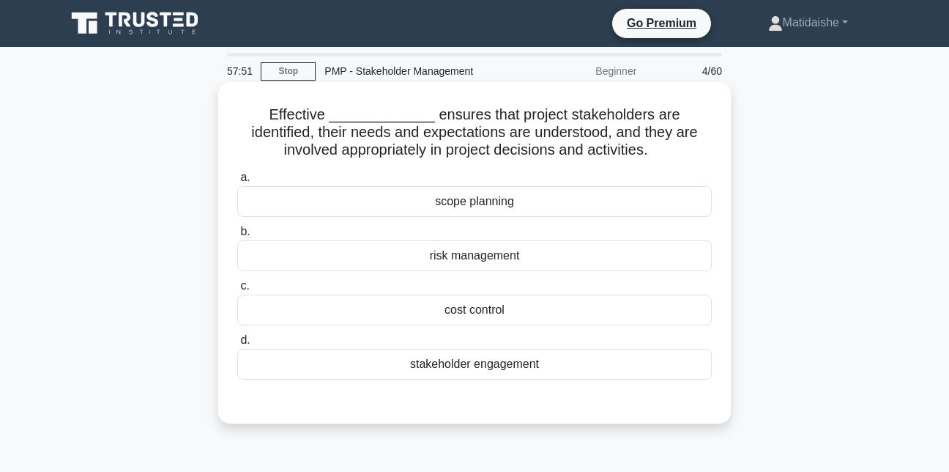
click at [697, 362] on div "stakeholder engagement" at bounding box center [474, 364] width 475 height 31
click at [237, 345] on input "d. stakeholder engagement" at bounding box center [237, 340] width 0 height 10
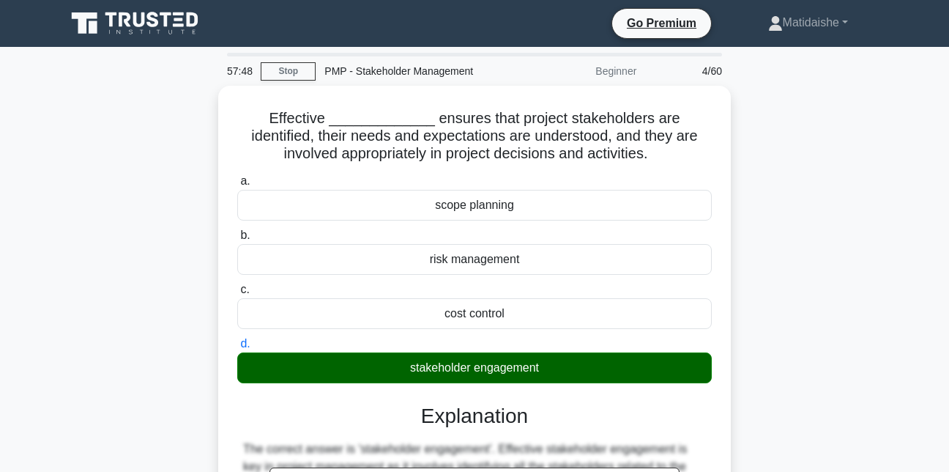
scroll to position [327, 0]
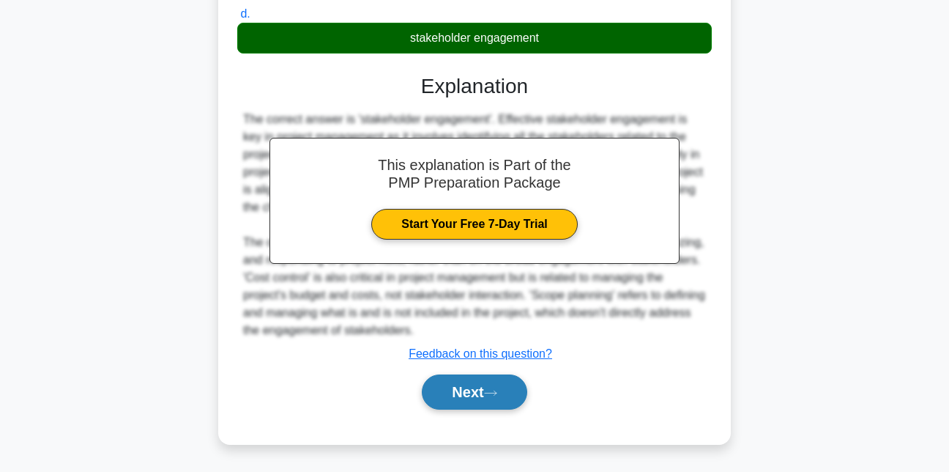
click at [488, 398] on button "Next" at bounding box center [474, 391] width 105 height 35
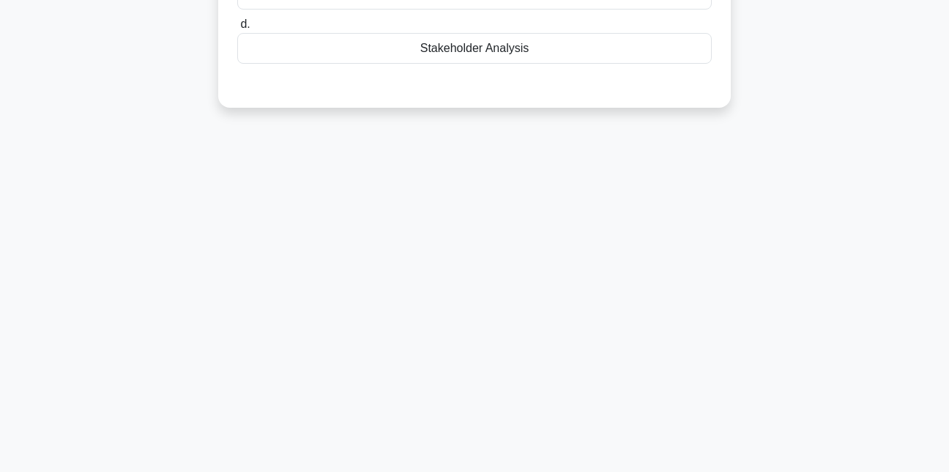
scroll to position [0, 0]
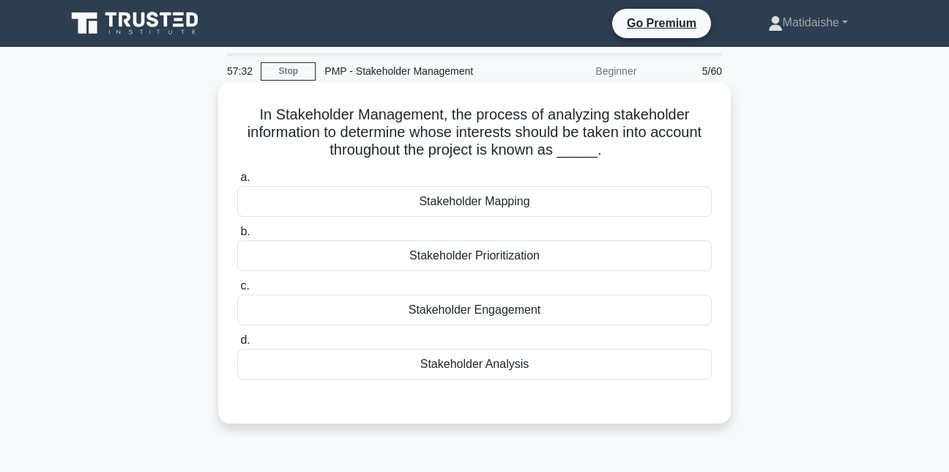
click at [575, 356] on div "Stakeholder Analysis" at bounding box center [474, 364] width 475 height 31
click at [237, 345] on input "d. Stakeholder Analysis" at bounding box center [237, 340] width 0 height 10
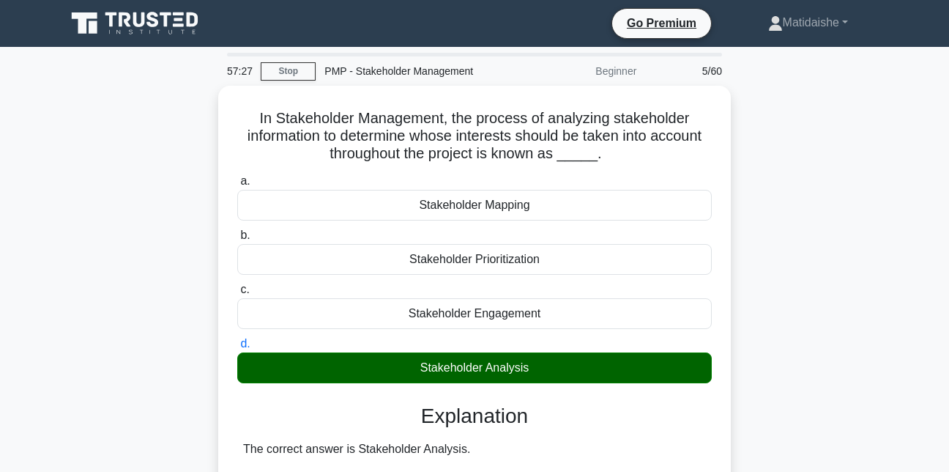
scroll to position [379, 0]
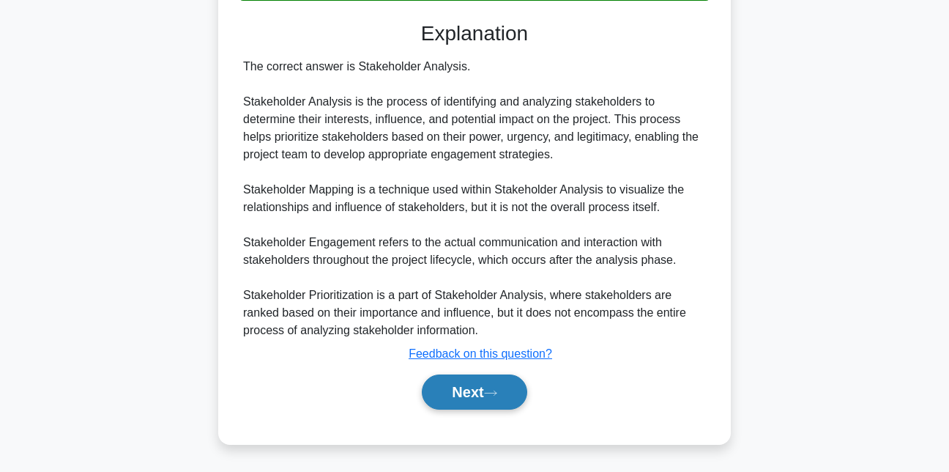
click at [491, 393] on icon at bounding box center [490, 393] width 13 height 8
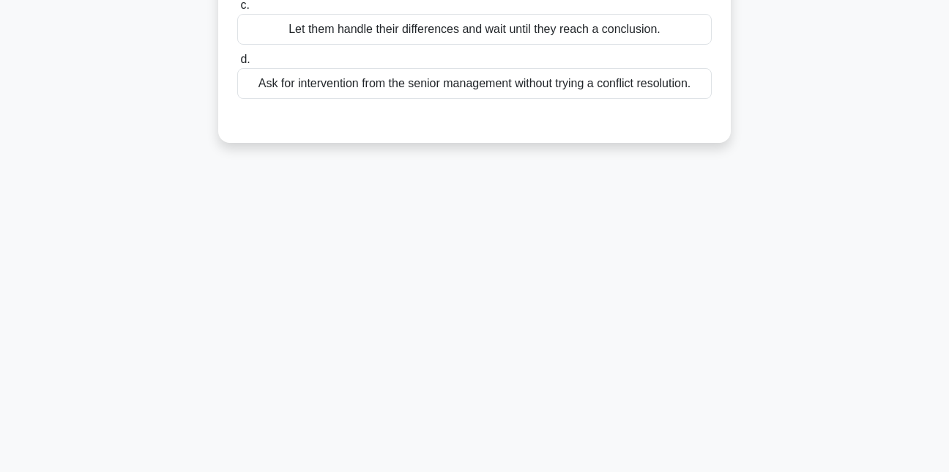
scroll to position [0, 0]
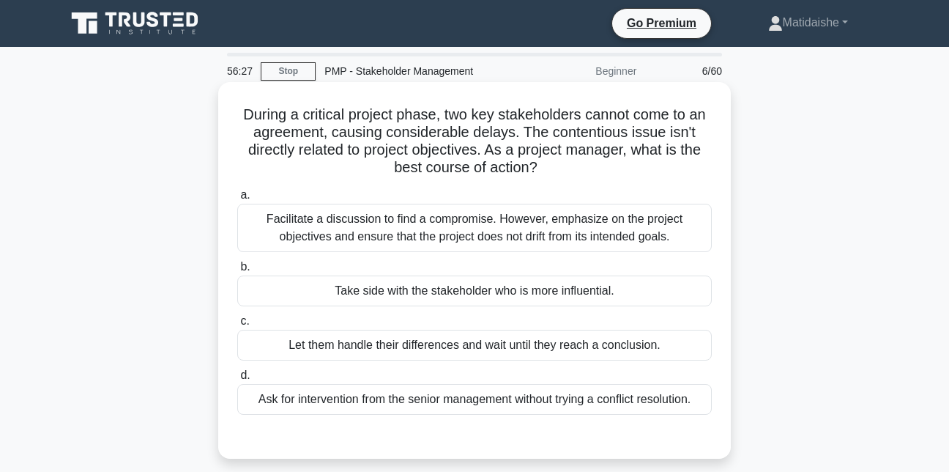
click at [512, 222] on div "Facilitate a discussion to find a compromise. However, emphasize on the project…" at bounding box center [474, 228] width 475 height 48
click at [237, 200] on input "a. Facilitate a discussion to find a compromise. However, emphasize on the proj…" at bounding box center [237, 195] width 0 height 10
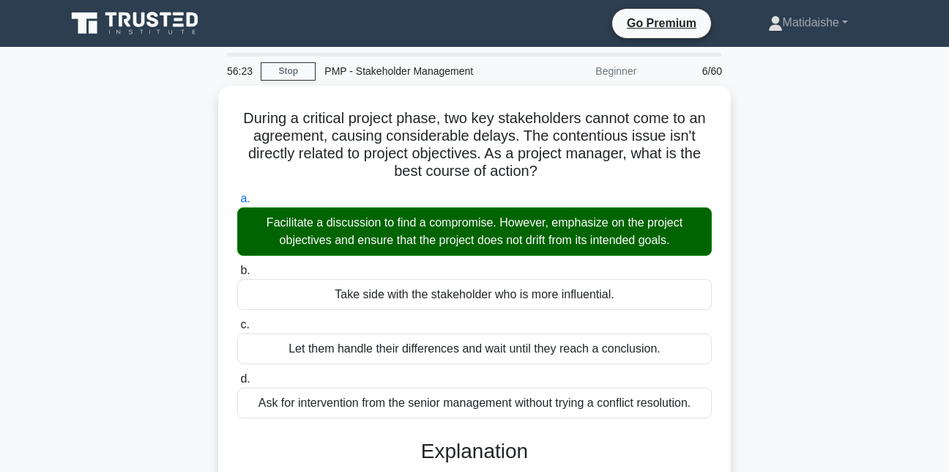
scroll to position [379, 0]
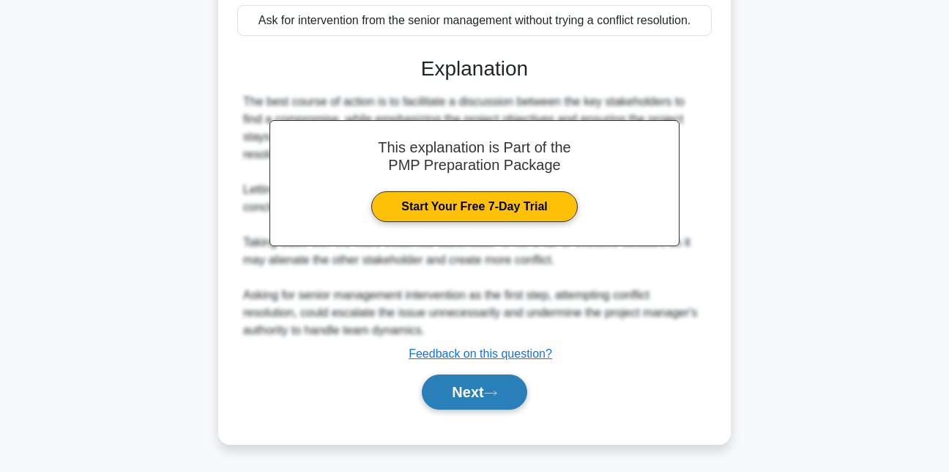
click at [488, 379] on button "Next" at bounding box center [474, 391] width 105 height 35
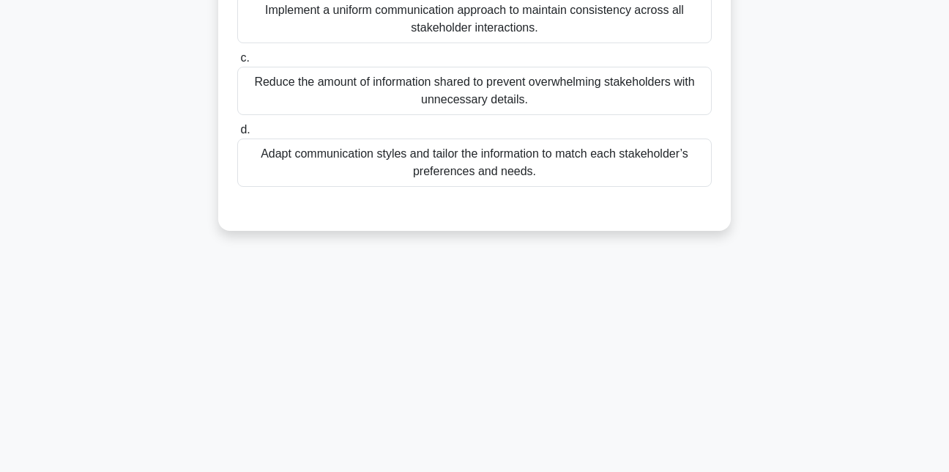
scroll to position [0, 0]
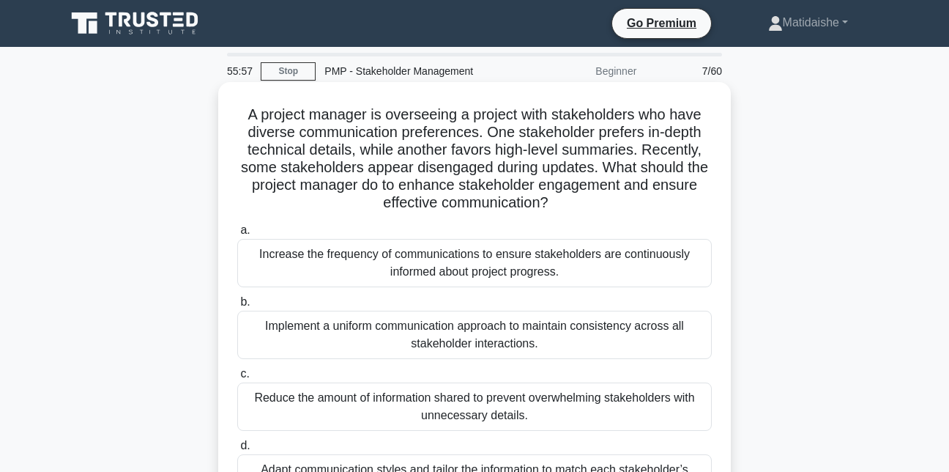
click at [419, 356] on div "Implement a uniform communication approach to maintain consistency across all s…" at bounding box center [474, 334] width 475 height 48
click at [237, 307] on input "b. Implement a uniform communication approach to maintain consistency across al…" at bounding box center [237, 302] width 0 height 10
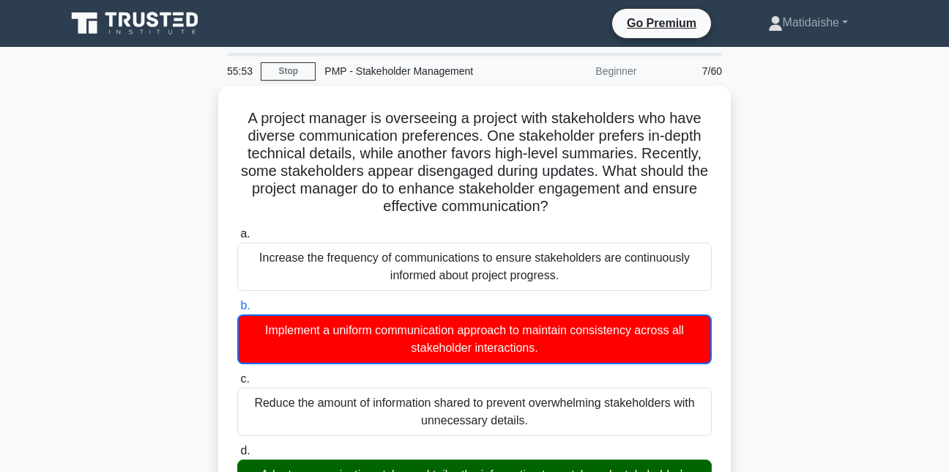
scroll to position [398, 0]
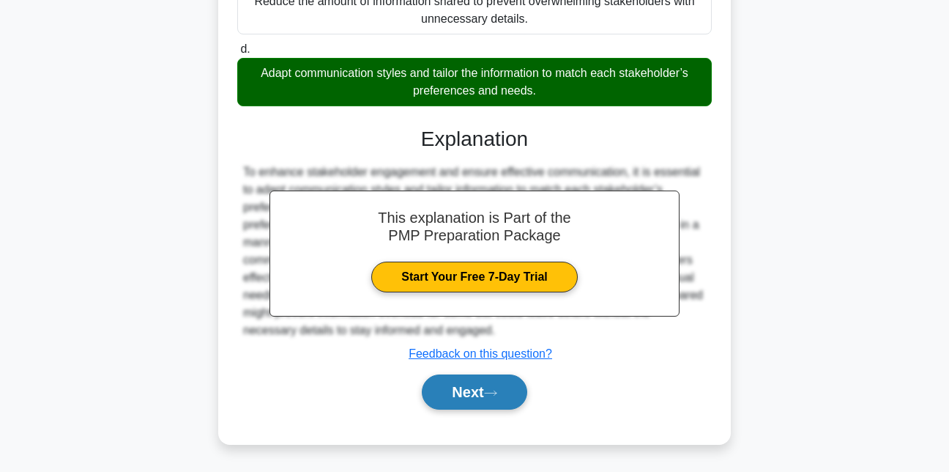
click at [485, 382] on button "Next" at bounding box center [474, 391] width 105 height 35
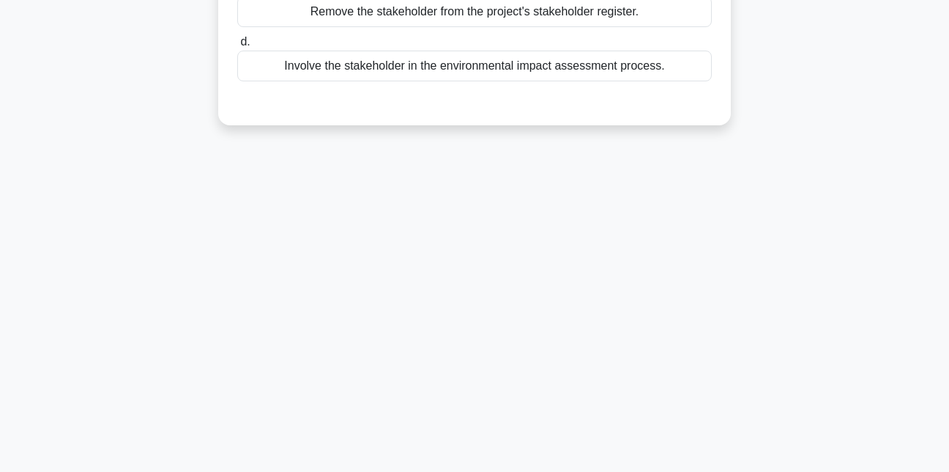
scroll to position [0, 0]
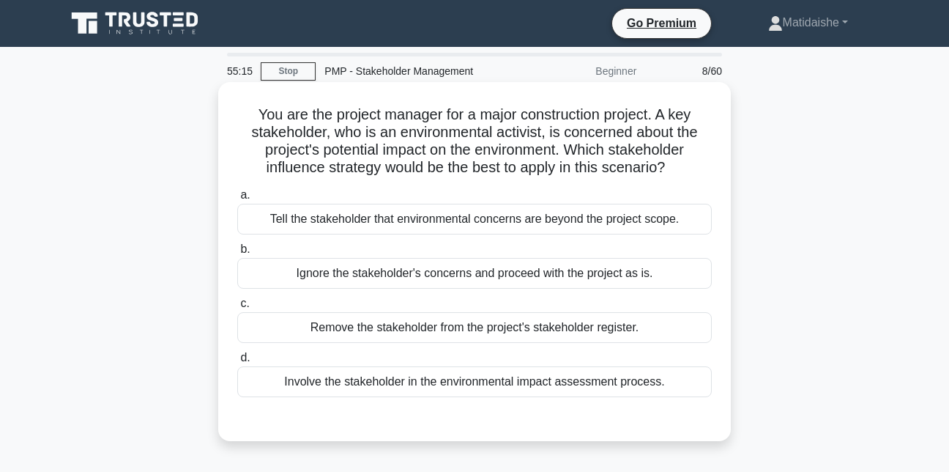
click at [448, 223] on div "Tell the stakeholder that environmental concerns are beyond the project scope." at bounding box center [474, 219] width 475 height 31
click at [237, 200] on input "a. Tell the stakeholder that environmental concerns are beyond the project scop…" at bounding box center [237, 195] width 0 height 10
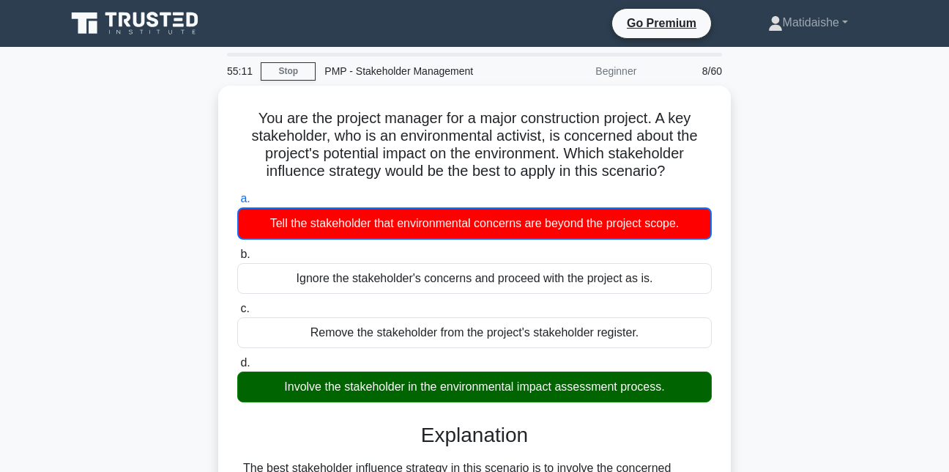
scroll to position [381, 0]
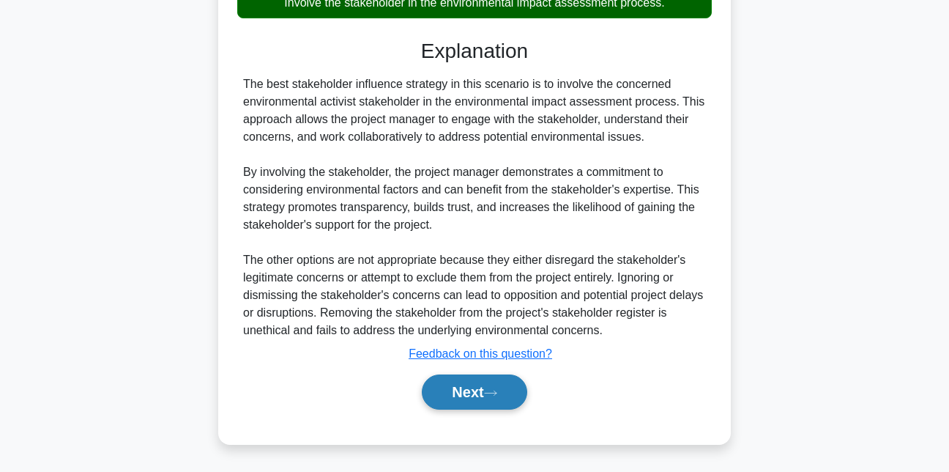
click at [474, 402] on button "Next" at bounding box center [474, 391] width 105 height 35
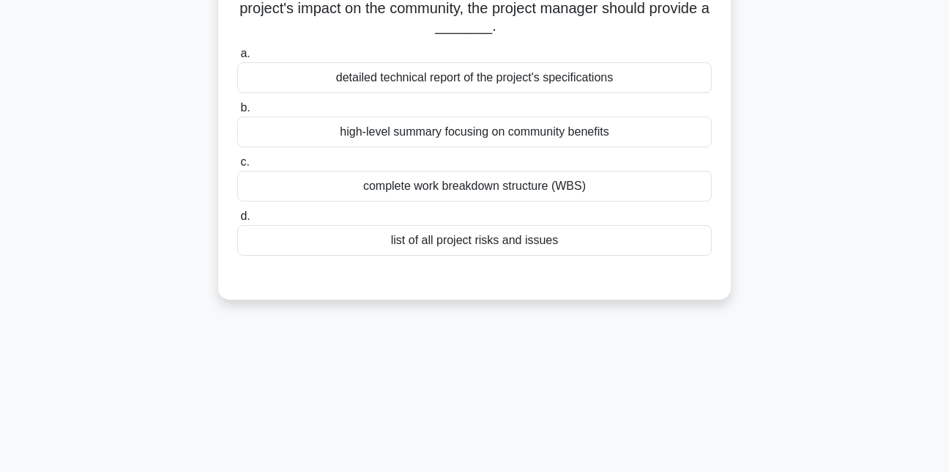
scroll to position [0, 0]
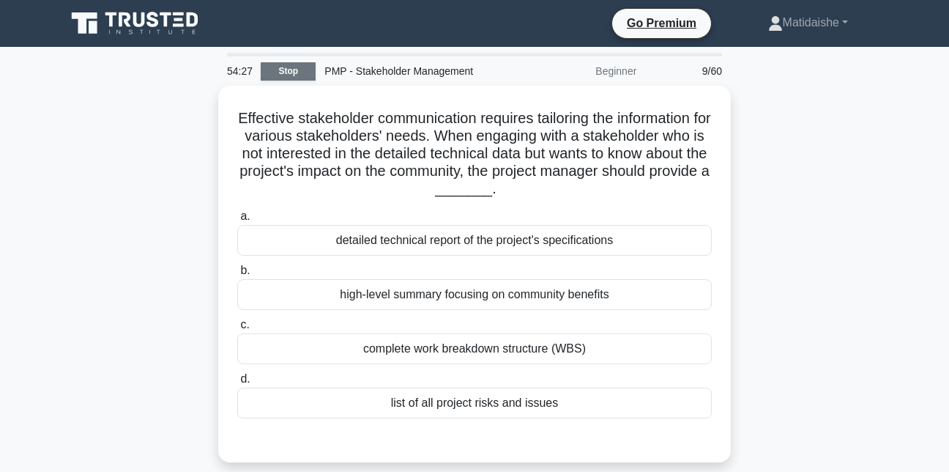
click at [283, 76] on link "Stop" at bounding box center [288, 71] width 55 height 18
